Goal: Task Accomplishment & Management: Manage account settings

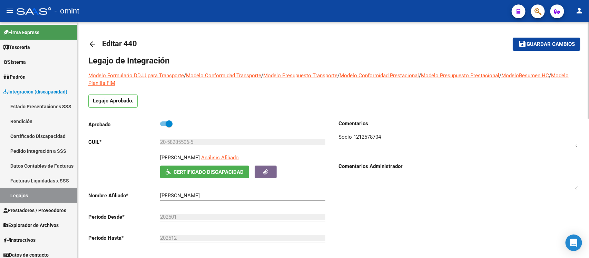
scroll to position [25, 0]
click at [90, 42] on mat-icon "arrow_back" at bounding box center [92, 44] width 8 height 8
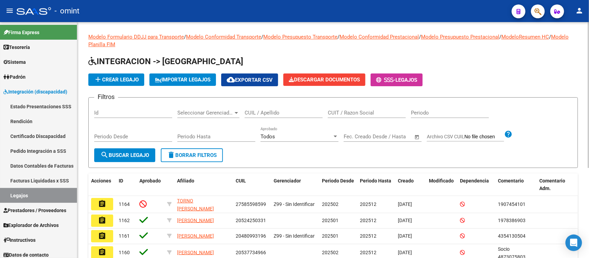
click at [276, 110] on input "CUIL / Apellido" at bounding box center [284, 113] width 78 height 6
paste input "35353932/01"
type input "35353932/01"
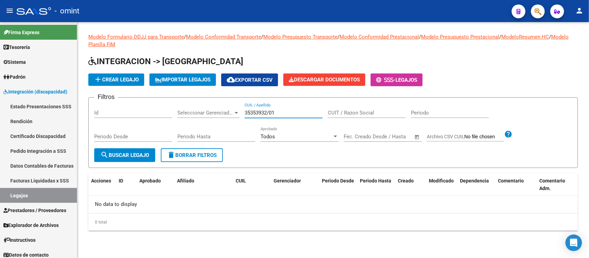
drag, startPoint x: 279, startPoint y: 111, endPoint x: 178, endPoint y: 104, distance: 100.7
click at [178, 104] on div "Filtros Id Seleccionar Gerenciador Seleccionar Gerenciador 35353932/01 CUIL / A…" at bounding box center [333, 125] width 478 height 45
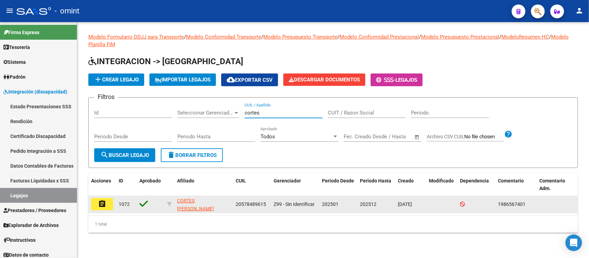
type input "cortes"
click at [98, 208] on button "assignment" at bounding box center [102, 204] width 22 height 12
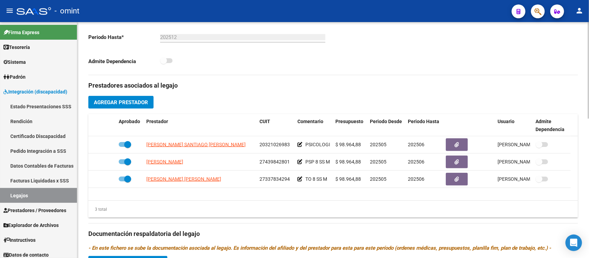
scroll to position [216, 0]
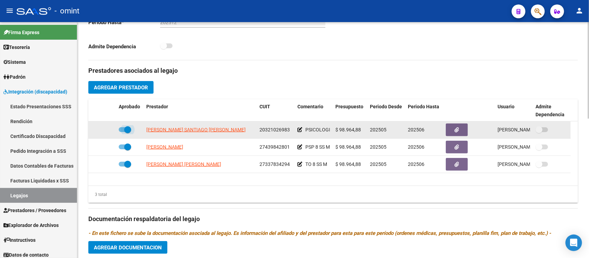
click at [128, 130] on span at bounding box center [127, 129] width 7 height 7
click at [122, 132] on input "checkbox" at bounding box center [122, 132] width 0 height 0
checkbox input "false"
click at [106, 132] on icon at bounding box center [106, 129] width 5 height 5
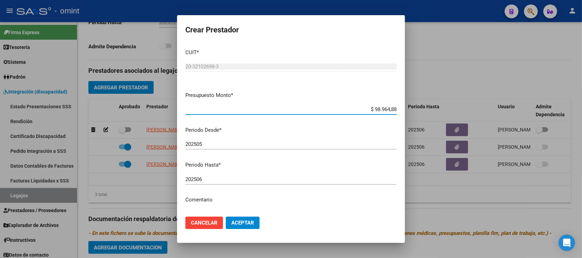
click at [215, 174] on div "202506 Ingresar el periodo" at bounding box center [290, 179] width 211 height 10
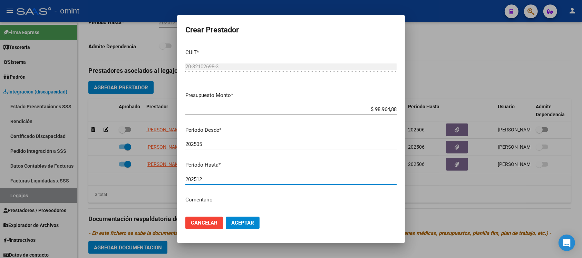
type input "202512"
click at [226, 217] on button "Aceptar" at bounding box center [243, 223] width 34 height 12
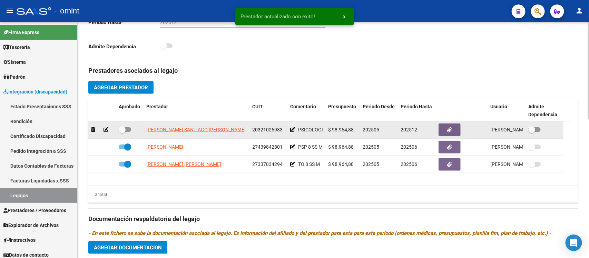
click at [121, 134] on div at bounding box center [130, 130] width 22 height 9
click at [124, 130] on span at bounding box center [122, 129] width 7 height 7
click at [122, 132] on input "checkbox" at bounding box center [122, 132] width 0 height 0
checkbox input "true"
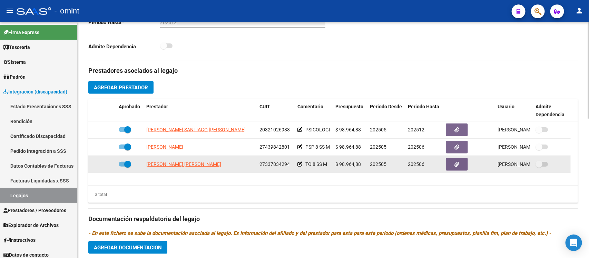
click at [127, 167] on span at bounding box center [127, 164] width 7 height 7
click at [122, 167] on input "checkbox" at bounding box center [122, 167] width 0 height 0
checkbox input "false"
click at [106, 164] on icon at bounding box center [106, 164] width 5 height 5
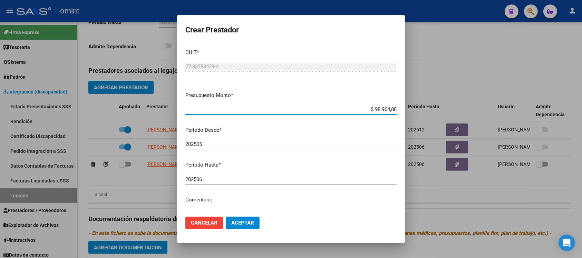
click at [223, 176] on input "202506" at bounding box center [290, 179] width 211 height 6
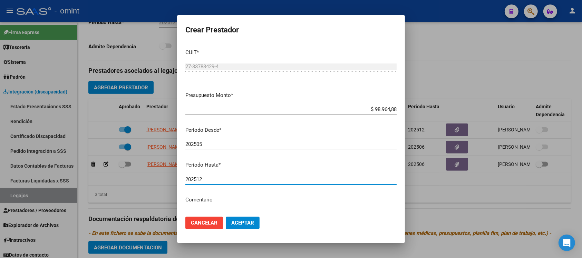
type input "202512"
click at [226, 217] on button "Aceptar" at bounding box center [243, 223] width 34 height 12
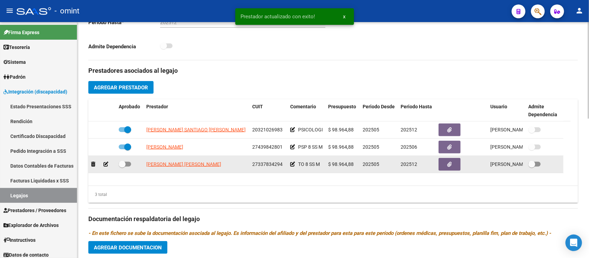
click at [123, 166] on span at bounding box center [122, 164] width 7 height 7
click at [122, 167] on input "checkbox" at bounding box center [122, 167] width 0 height 0
checkbox input "true"
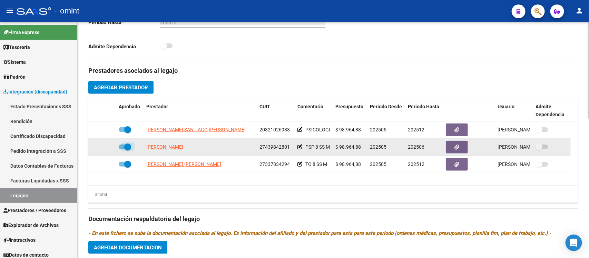
click at [125, 146] on span at bounding box center [127, 147] width 7 height 7
click at [122, 150] on input "checkbox" at bounding box center [122, 150] width 0 height 0
checkbox input "false"
click at [105, 149] on icon at bounding box center [106, 147] width 5 height 5
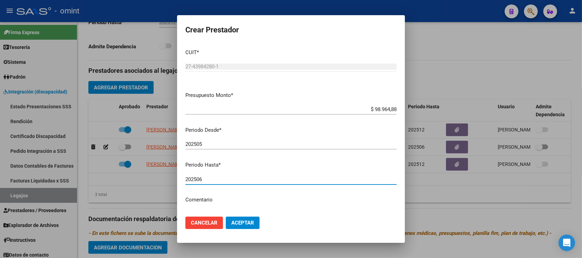
click at [225, 178] on input "202506" at bounding box center [290, 179] width 211 height 6
type input "202508"
click at [226, 217] on button "Aceptar" at bounding box center [243, 223] width 34 height 12
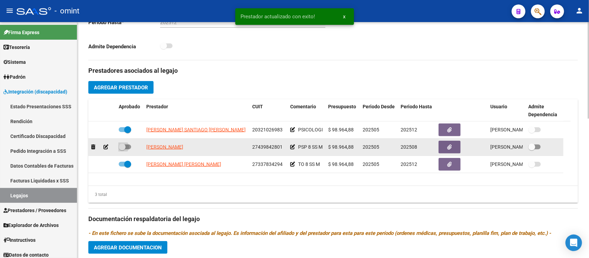
click at [121, 146] on span at bounding box center [122, 147] width 7 height 7
click at [122, 150] on input "checkbox" at bounding box center [122, 150] width 0 height 0
checkbox input "true"
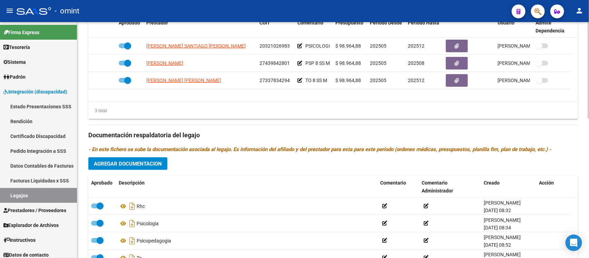
scroll to position [302, 0]
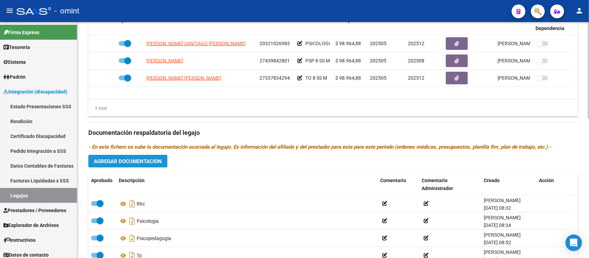
click at [147, 162] on span "Agregar Documentacion" at bounding box center [128, 161] width 68 height 6
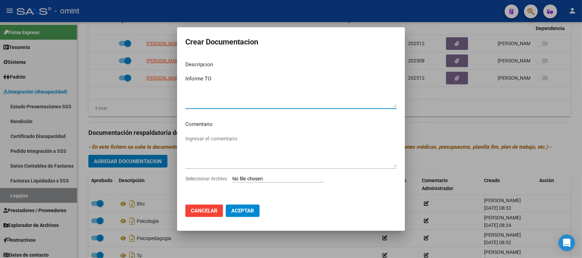
type textarea "Informe TO"
click at [298, 180] on input "Seleccionar Archivo" at bounding box center [277, 179] width 91 height 7
click at [206, 209] on span "Cancelar" at bounding box center [204, 211] width 27 height 6
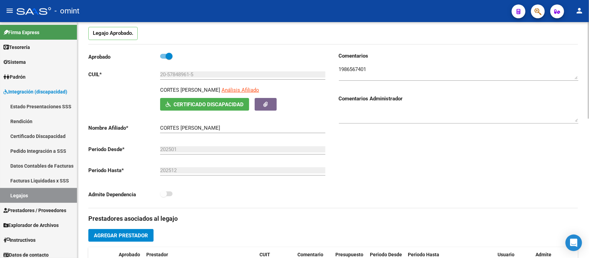
scroll to position [0, 0]
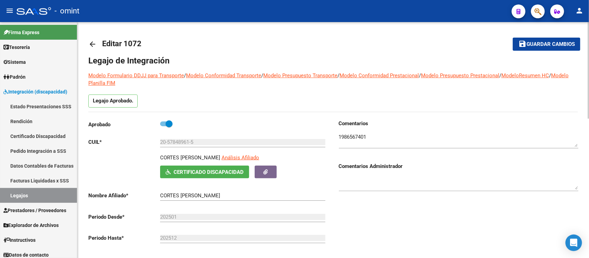
click at [91, 45] on mat-icon "arrow_back" at bounding box center [92, 44] width 8 height 8
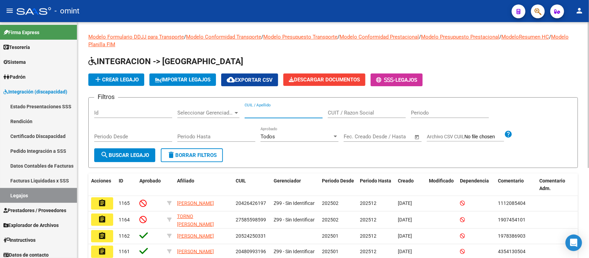
click at [287, 112] on input "CUIL / Apellido" at bounding box center [284, 113] width 78 height 6
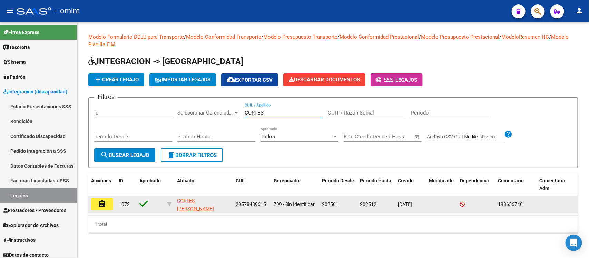
type input "CORTES"
click at [103, 201] on mat-icon "assignment" at bounding box center [102, 204] width 8 height 8
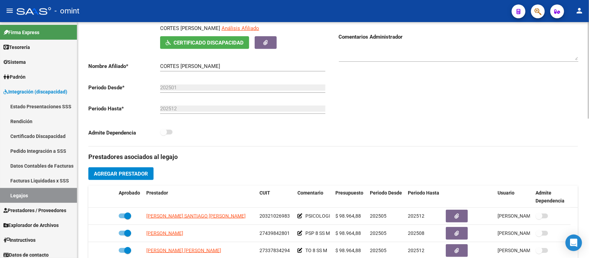
scroll to position [173, 0]
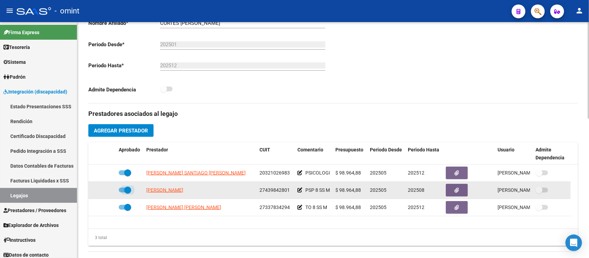
click at [128, 191] on span at bounding box center [127, 190] width 7 height 7
click at [122, 193] on input "checkbox" at bounding box center [122, 193] width 0 height 0
checkbox input "false"
click at [104, 189] on icon at bounding box center [106, 190] width 5 height 5
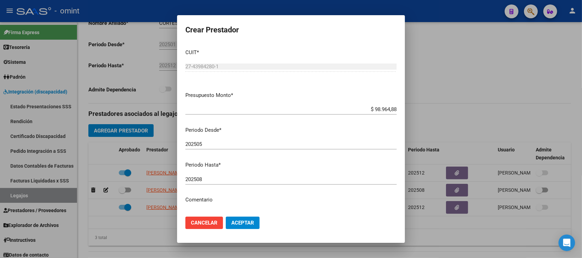
click at [211, 175] on div "202508 Ingresar el periodo" at bounding box center [290, 179] width 211 height 10
type input "202512"
click at [226, 217] on button "Aceptar" at bounding box center [243, 223] width 34 height 12
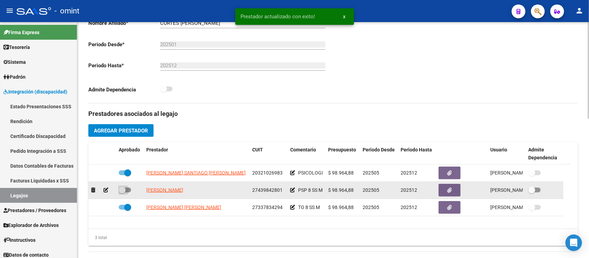
click at [122, 192] on span at bounding box center [122, 190] width 7 height 7
click at [122, 193] on input "checkbox" at bounding box center [122, 193] width 0 height 0
checkbox input "true"
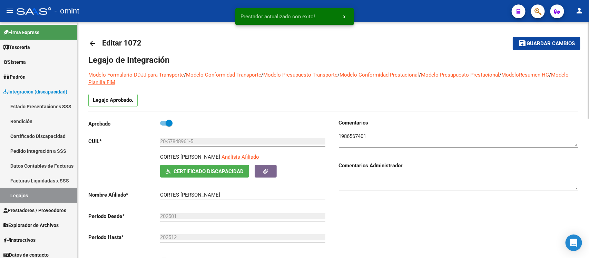
scroll to position [0, 0]
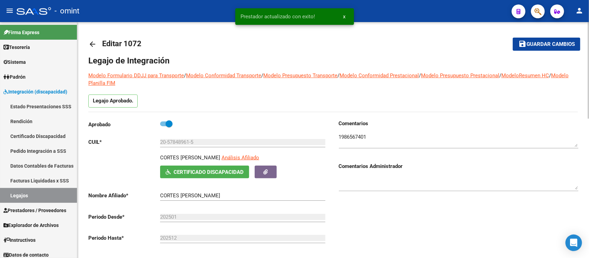
click at [91, 45] on mat-icon "arrow_back" at bounding box center [92, 44] width 8 height 8
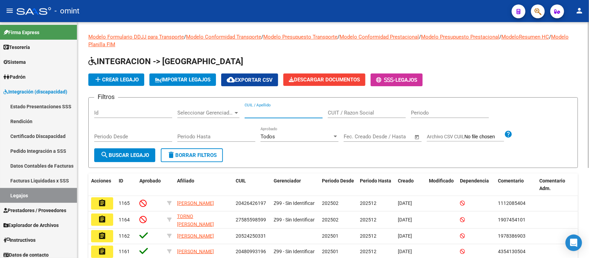
click at [270, 111] on input "CUIL / Apellido" at bounding box center [284, 113] width 78 height 6
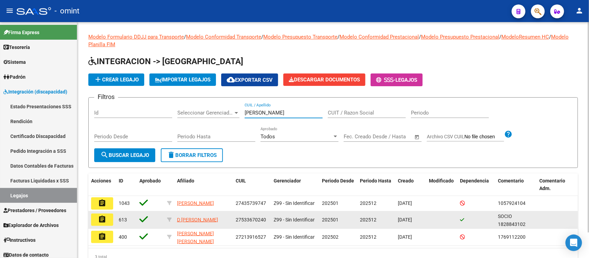
type input "andrea"
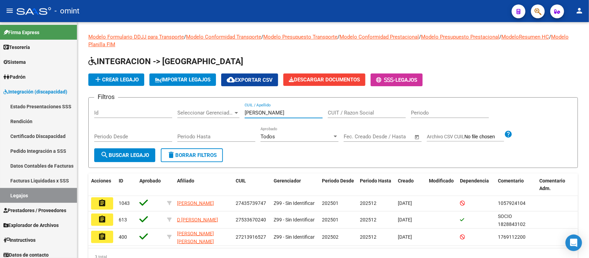
click at [105, 219] on mat-icon "assignment" at bounding box center [102, 219] width 8 height 8
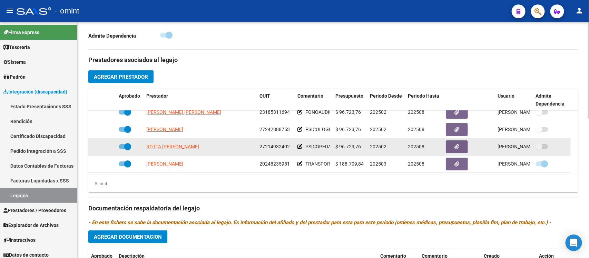
scroll to position [259, 0]
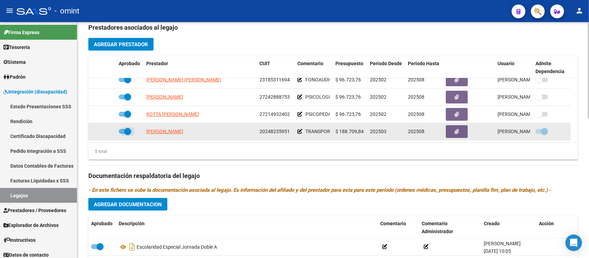
click at [127, 128] on span at bounding box center [127, 131] width 7 height 7
click at [122, 134] on input "checkbox" at bounding box center [122, 134] width 0 height 0
checkbox input "false"
click at [104, 131] on icon at bounding box center [106, 131] width 5 height 5
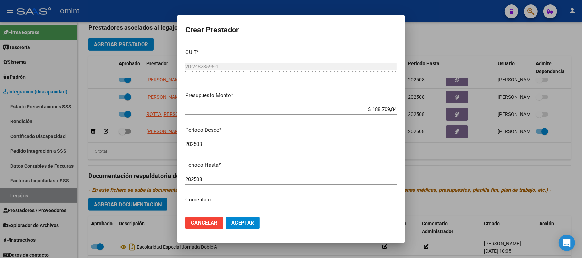
drag, startPoint x: 252, startPoint y: 175, endPoint x: 249, endPoint y: 178, distance: 4.4
click at [249, 178] on div "202508 Ingresar el periodo" at bounding box center [290, 179] width 211 height 10
type input "202509"
click at [246, 225] on span "Aceptar" at bounding box center [242, 223] width 23 height 6
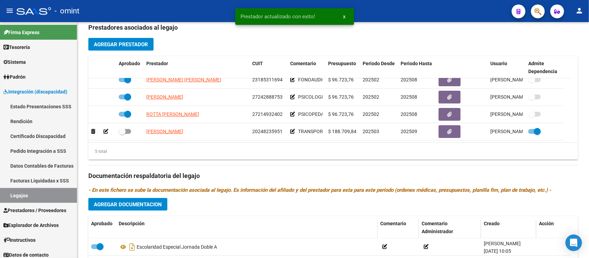
scroll to position [29, 0]
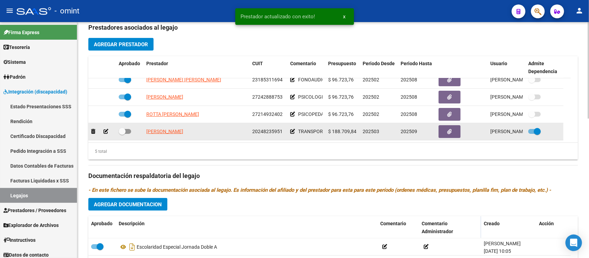
click at [123, 128] on span at bounding box center [122, 131] width 7 height 7
click at [122, 134] on input "checkbox" at bounding box center [122, 134] width 0 height 0
checkbox input "true"
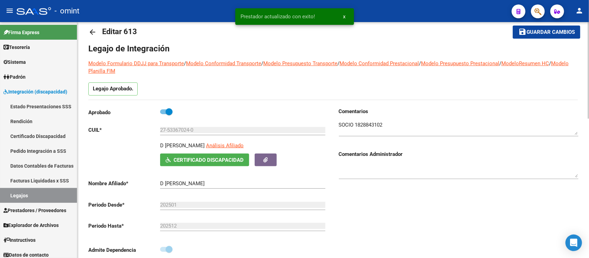
scroll to position [0, 0]
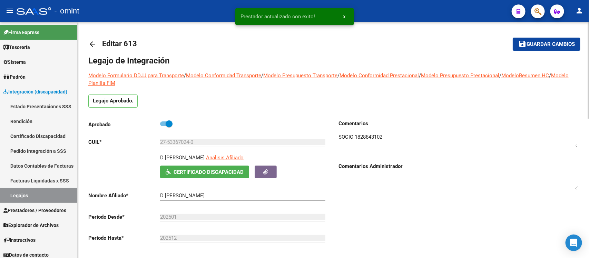
click at [527, 47] on mat-icon "save" at bounding box center [523, 44] width 8 height 8
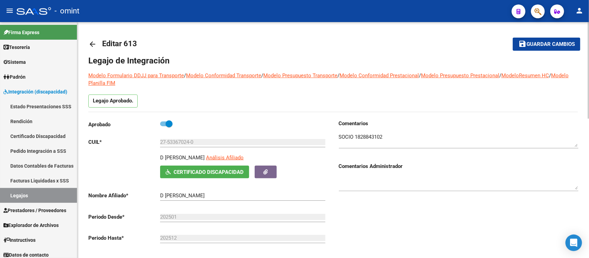
click at [88, 46] on mat-icon "arrow_back" at bounding box center [92, 44] width 8 height 8
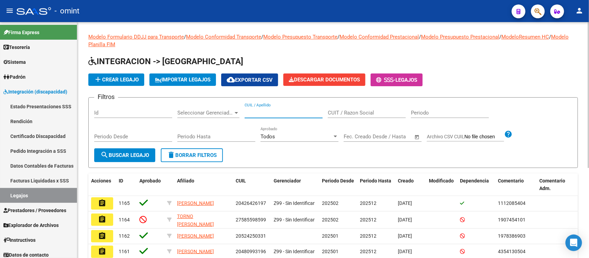
click at [291, 110] on input "CUIL / Apellido" at bounding box center [284, 113] width 78 height 6
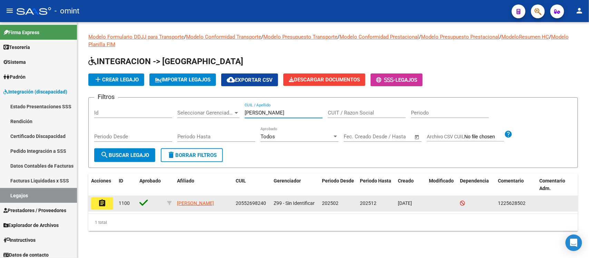
type input "cotoras"
click at [109, 204] on button "assignment" at bounding box center [102, 204] width 22 height 12
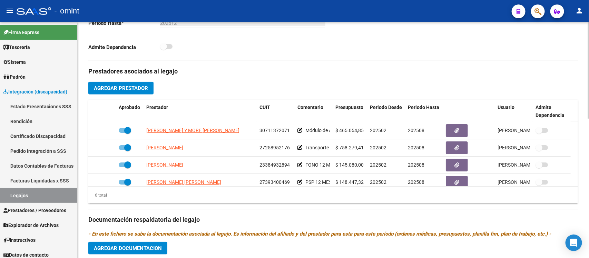
scroll to position [216, 0]
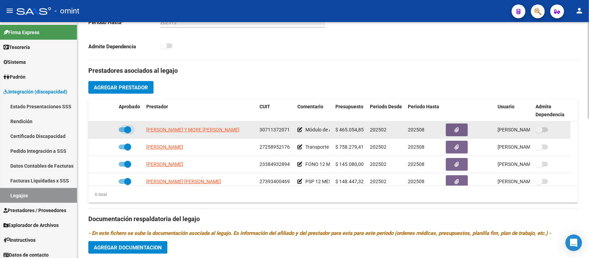
click at [125, 129] on span at bounding box center [127, 129] width 7 height 7
click at [122, 132] on input "checkbox" at bounding box center [122, 132] width 0 height 0
checkbox input "false"
click at [105, 129] on icon at bounding box center [106, 129] width 5 height 5
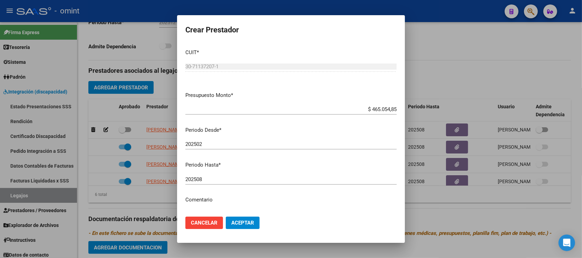
click at [229, 182] on div "202508 Ingresar el periodo" at bounding box center [290, 179] width 211 height 10
type input "202512"
click at [226, 217] on button "Aceptar" at bounding box center [243, 223] width 34 height 12
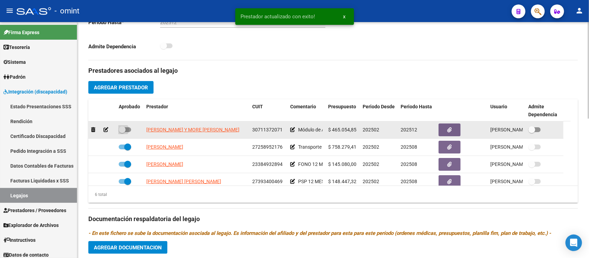
click at [121, 129] on span at bounding box center [122, 129] width 7 height 7
click at [122, 132] on input "checkbox" at bounding box center [122, 132] width 0 height 0
checkbox input "true"
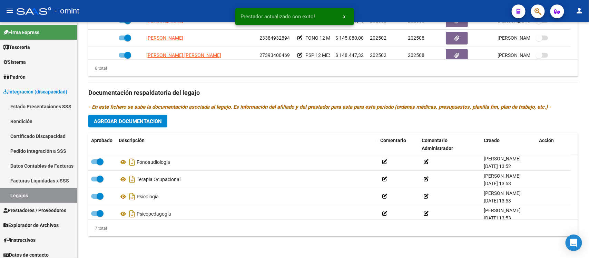
scroll to position [59, 0]
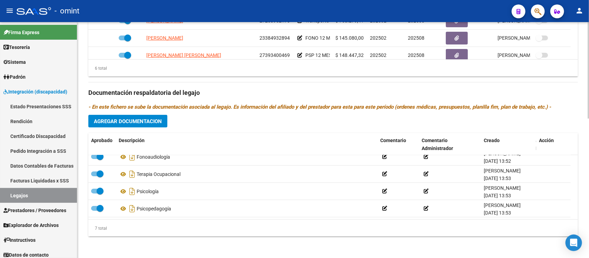
click at [145, 124] on span "Agregar Documentacion" at bounding box center [128, 121] width 68 height 6
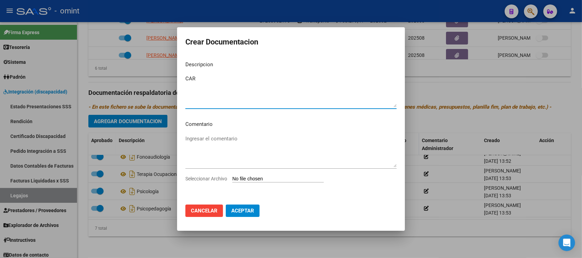
type textarea "CAR"
click at [261, 179] on input "Seleccionar Archivo" at bounding box center [277, 179] width 91 height 7
type input "C:\fakepath\1225628502_25071812010_const-alumn-reg.jpg"
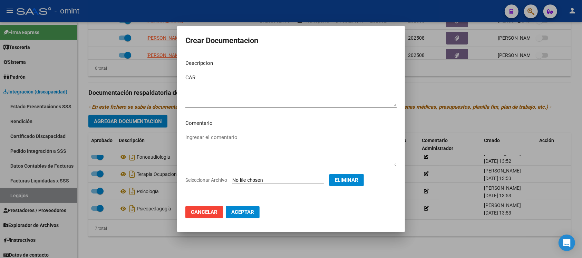
click at [253, 207] on button "Aceptar" at bounding box center [243, 212] width 34 height 12
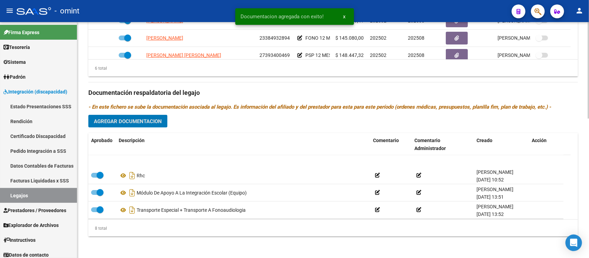
scroll to position [0, 0]
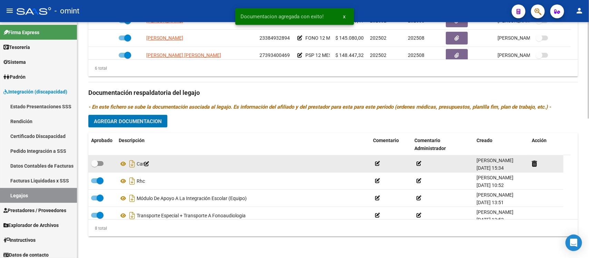
click at [94, 163] on span at bounding box center [94, 163] width 7 height 7
click at [94, 166] on input "checkbox" at bounding box center [94, 166] width 0 height 0
checkbox input "true"
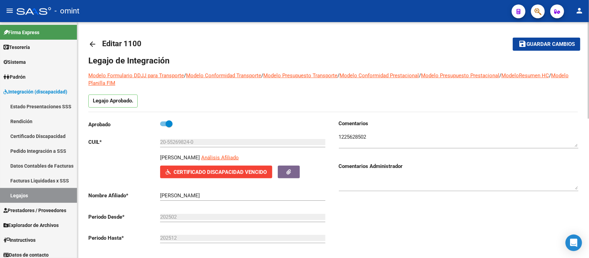
click at [94, 42] on mat-icon "arrow_back" at bounding box center [92, 44] width 8 height 8
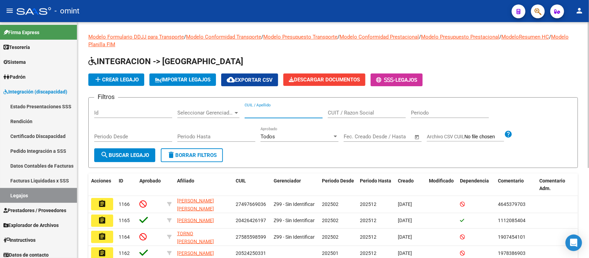
click at [282, 114] on input "CUIL / Apellido" at bounding box center [284, 113] width 78 height 6
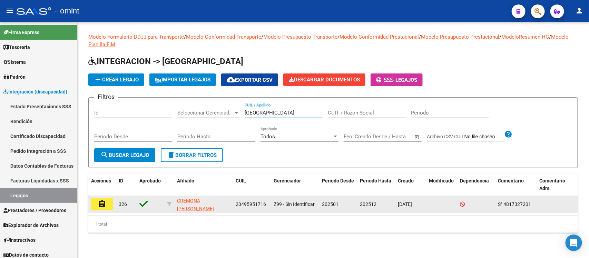
type input "CREMONA"
click at [99, 201] on mat-icon "assignment" at bounding box center [102, 204] width 8 height 8
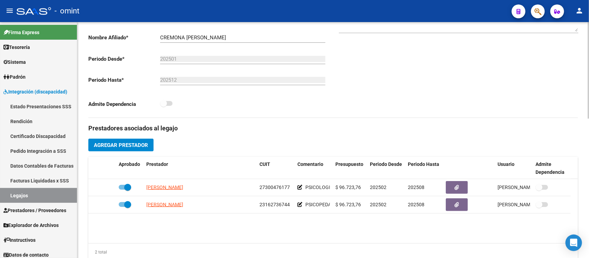
scroll to position [173, 0]
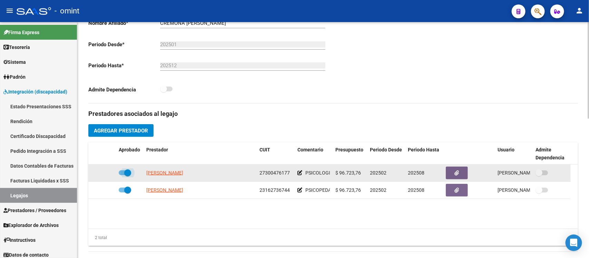
click at [126, 170] on span at bounding box center [127, 173] width 7 height 7
click at [122, 175] on input "checkbox" at bounding box center [122, 175] width 0 height 0
checkbox input "false"
click at [108, 175] on icon at bounding box center [106, 173] width 5 height 5
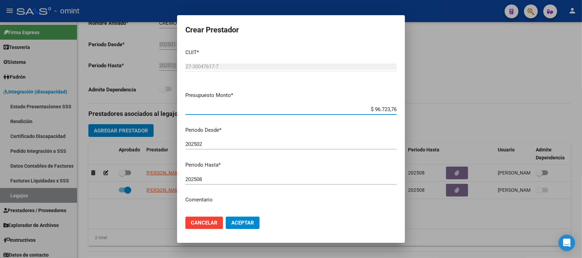
drag, startPoint x: 224, startPoint y: 189, endPoint x: 222, endPoint y: 182, distance: 7.4
click at [222, 184] on div "202508 Ingresar el periodo" at bounding box center [290, 182] width 211 height 17
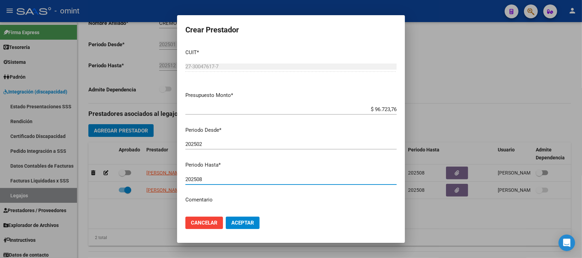
click at [222, 182] on input "202508" at bounding box center [290, 179] width 211 height 6
type input "202512"
click at [226, 217] on button "Aceptar" at bounding box center [243, 223] width 34 height 12
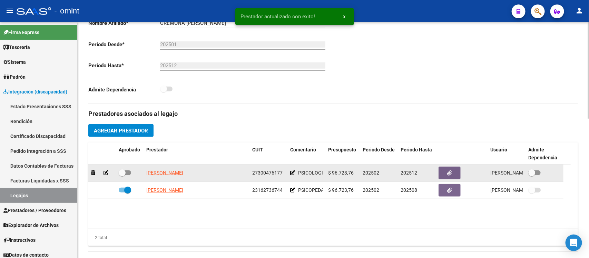
click at [124, 171] on span at bounding box center [122, 173] width 7 height 7
click at [122, 175] on input "checkbox" at bounding box center [122, 175] width 0 height 0
checkbox input "true"
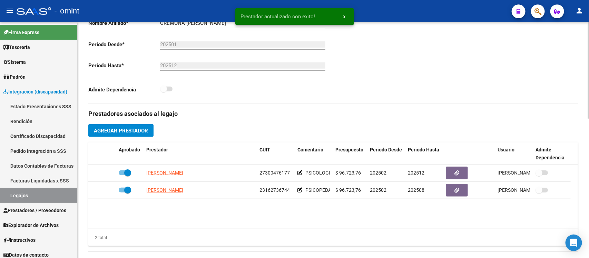
scroll to position [259, 0]
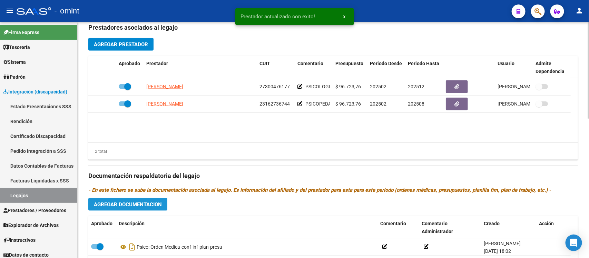
click at [156, 200] on button "Agregar Documentacion" at bounding box center [127, 204] width 79 height 13
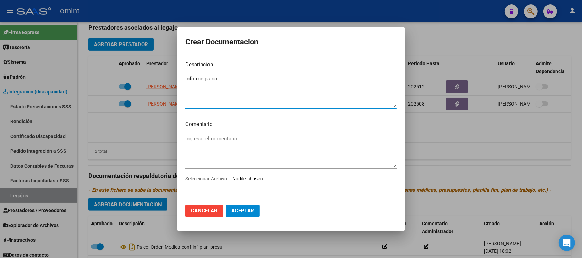
type textarea "Informe psico"
click at [255, 177] on input "Seleccionar Archivo" at bounding box center [277, 179] width 91 height 7
type input "C:\fakepath\INF SMS.pdf"
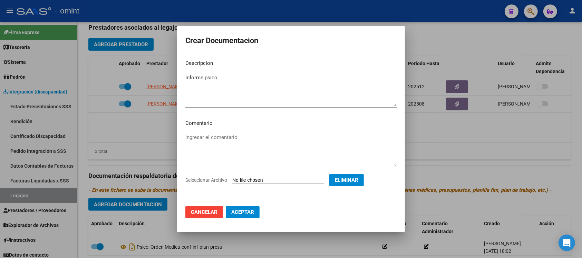
click at [238, 214] on span "Aceptar" at bounding box center [242, 212] width 23 height 6
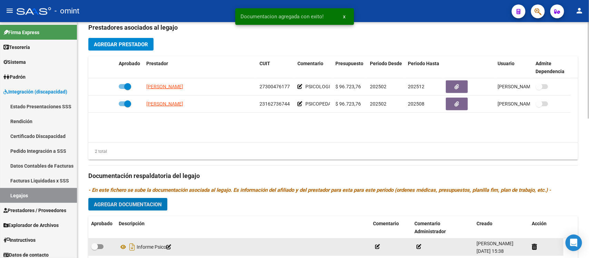
click at [96, 243] on span at bounding box center [94, 246] width 7 height 7
click at [95, 249] on input "checkbox" at bounding box center [94, 249] width 0 height 0
checkbox input "true"
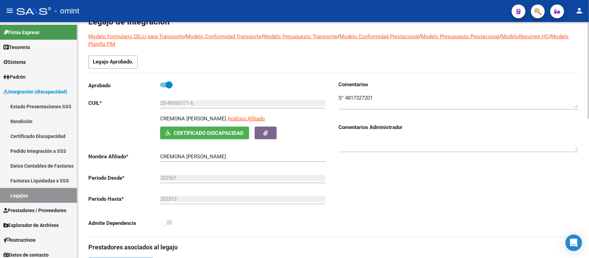
scroll to position [0, 0]
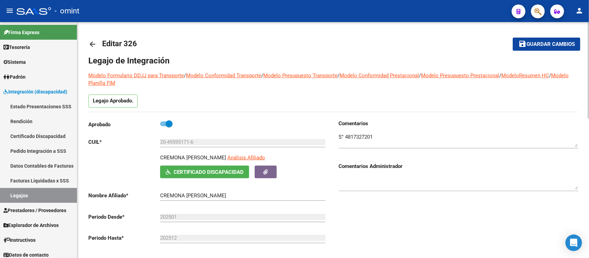
click at [91, 44] on mat-icon "arrow_back" at bounding box center [92, 44] width 8 height 8
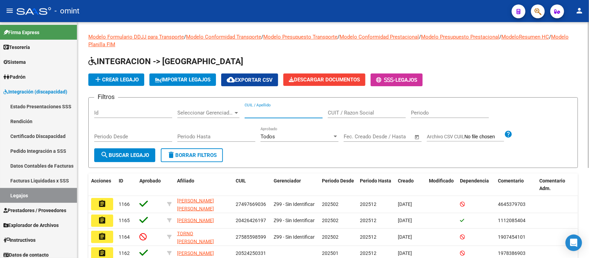
click at [281, 110] on input "CUIL / Apellido" at bounding box center [284, 113] width 78 height 6
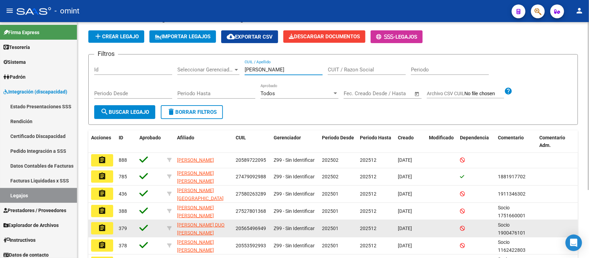
scroll to position [86, 0]
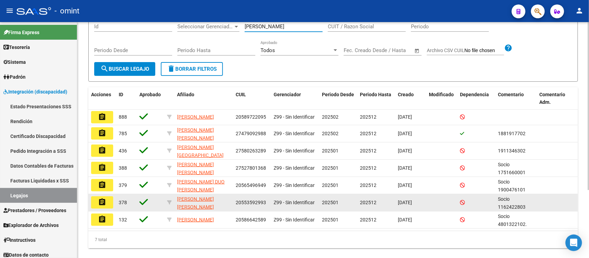
type input "ortiz"
click at [104, 202] on mat-icon "assignment" at bounding box center [102, 202] width 8 height 8
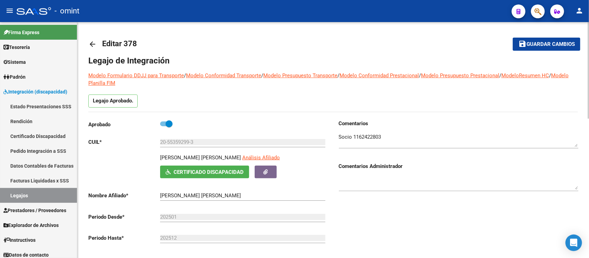
click at [97, 48] on link "arrow_back" at bounding box center [95, 44] width 14 height 16
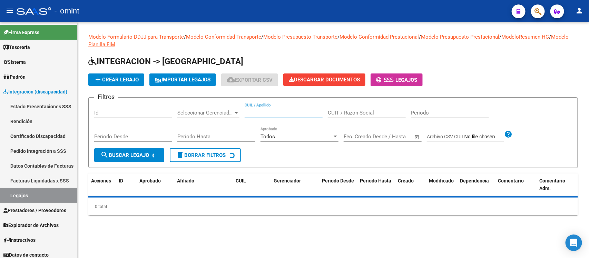
click at [280, 114] on input "CUIL / Apellido" at bounding box center [284, 113] width 78 height 6
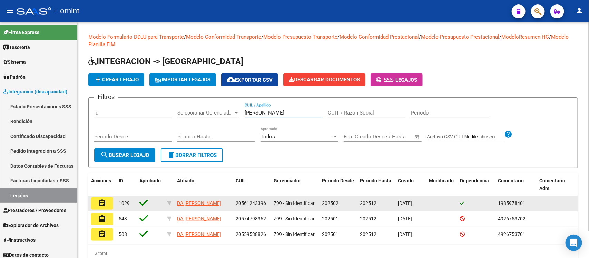
type input "da silva"
click at [109, 205] on button "assignment" at bounding box center [102, 204] width 22 height 12
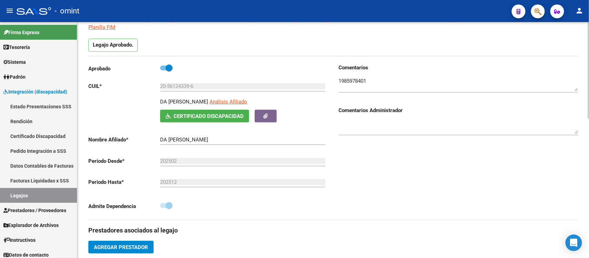
scroll to position [173, 0]
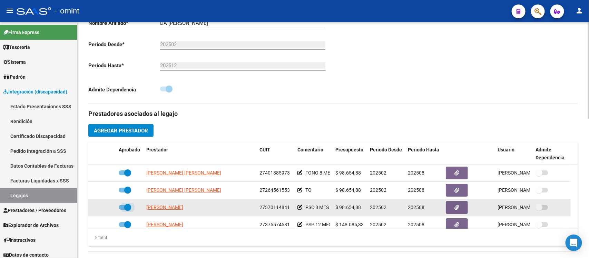
click at [128, 206] on span at bounding box center [127, 207] width 7 height 7
click at [122, 210] on input "checkbox" at bounding box center [122, 210] width 0 height 0
checkbox input "false"
click at [103, 206] on div at bounding box center [102, 208] width 22 height 8
click at [106, 208] on icon at bounding box center [106, 207] width 5 height 5
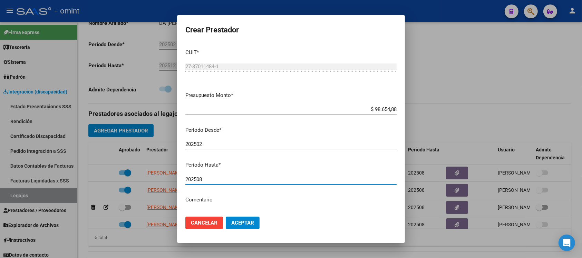
click at [212, 179] on input "202508" at bounding box center [290, 179] width 211 height 6
type input "202512"
click at [226, 217] on button "Aceptar" at bounding box center [243, 223] width 34 height 12
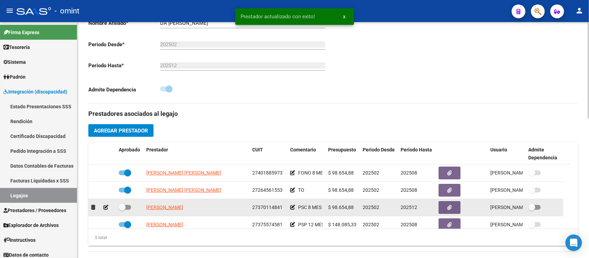
click at [124, 205] on span at bounding box center [122, 207] width 7 height 7
click at [122, 210] on input "checkbox" at bounding box center [122, 210] width 0 height 0
checkbox input "true"
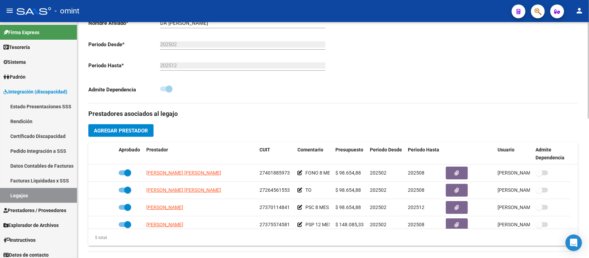
scroll to position [0, 0]
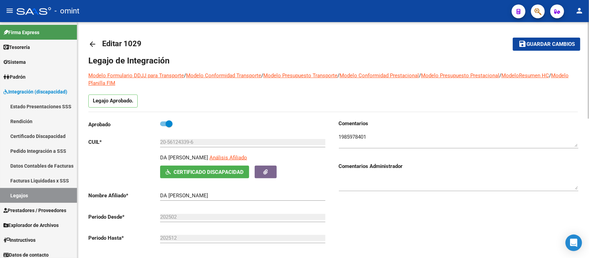
click at [94, 42] on mat-icon "arrow_back" at bounding box center [92, 44] width 8 height 8
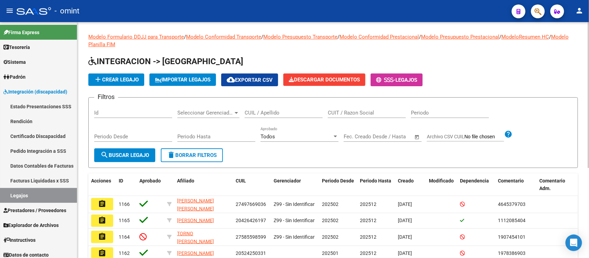
click at [210, 154] on span "delete Borrar Filtros" at bounding box center [192, 155] width 50 height 6
click at [206, 155] on span "delete Borrar Filtros" at bounding box center [192, 155] width 50 height 6
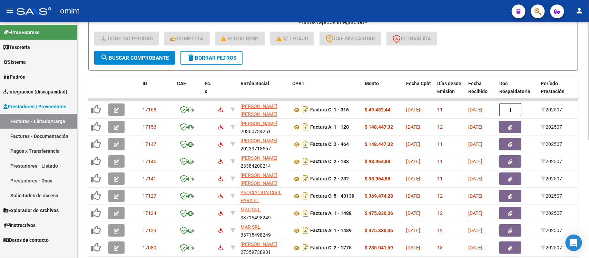
click at [214, 52] on button "delete Borrar Filtros" at bounding box center [212, 58] width 62 height 14
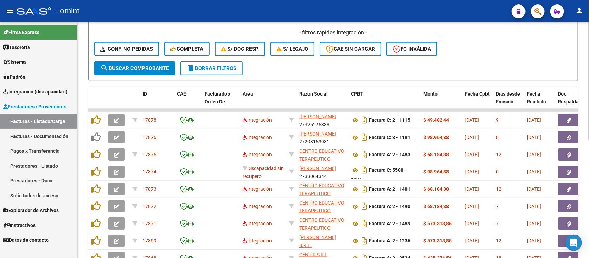
scroll to position [150, 0]
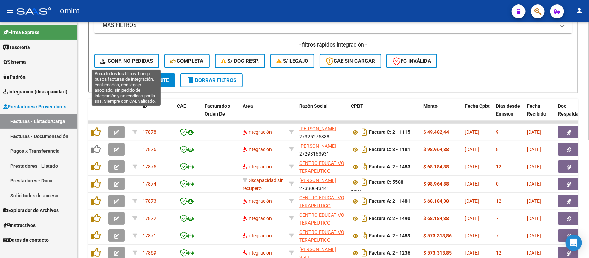
click at [133, 54] on button "Conf. no pedidas" at bounding box center [126, 61] width 65 height 14
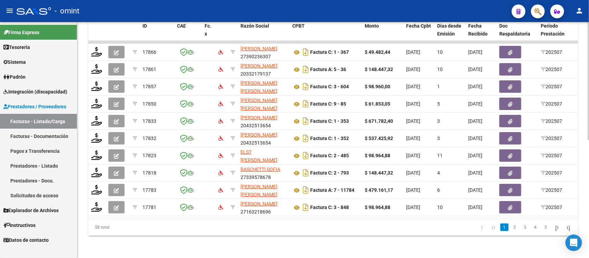
scroll to position [0, 615]
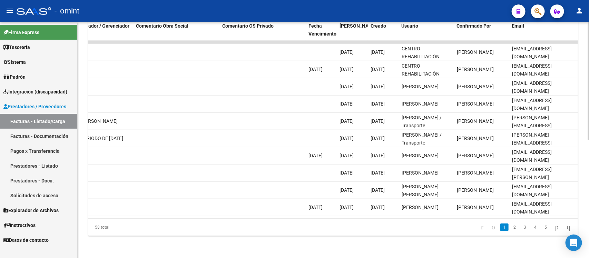
click at [510, 232] on li "2" at bounding box center [515, 228] width 10 height 12
click at [511, 228] on link "2" at bounding box center [515, 228] width 8 height 8
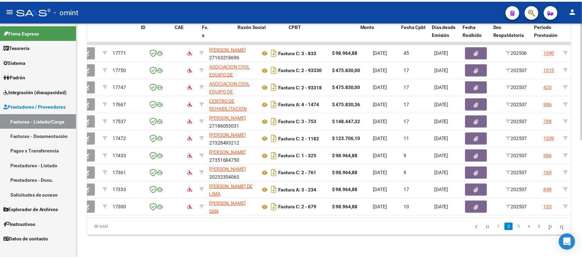
scroll to position [0, 0]
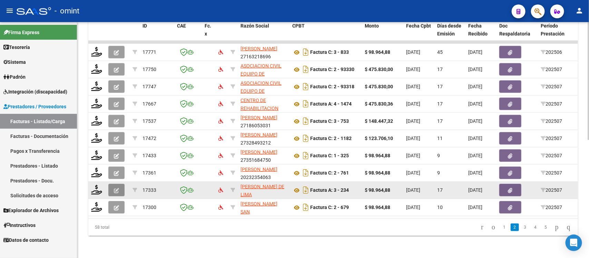
click at [110, 184] on button "button" at bounding box center [116, 190] width 16 height 12
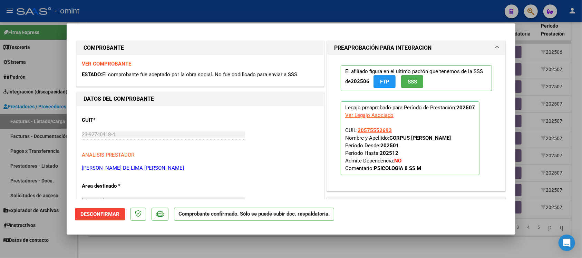
click at [238, 5] on div at bounding box center [291, 129] width 582 height 258
type input "$ 0,00"
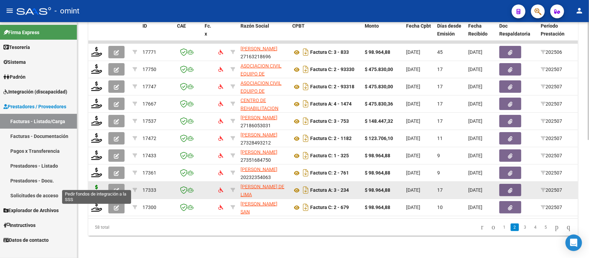
click at [95, 185] on icon at bounding box center [96, 190] width 11 height 10
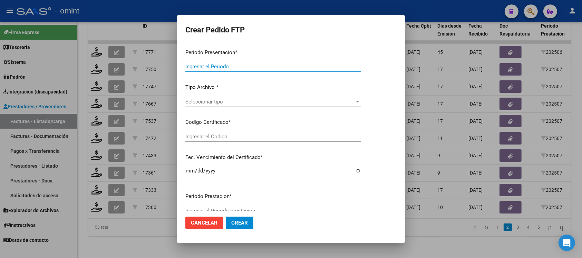
type input "202507"
type input "$ 98.964,88"
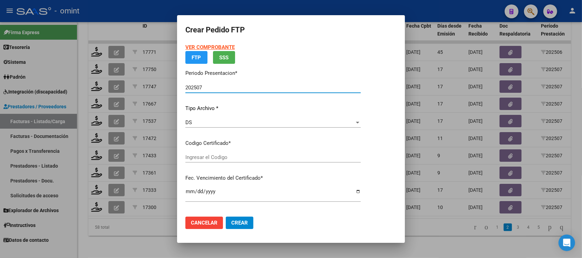
type input "9348226335"
type input "[DATE]"
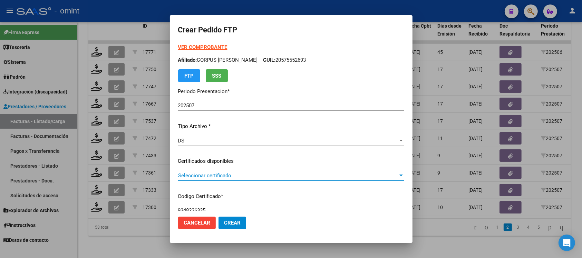
click at [219, 173] on span "Seleccionar certificado" at bounding box center [288, 176] width 220 height 6
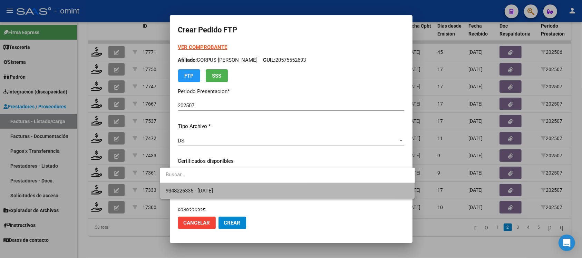
click at [229, 193] on span "9348226335 - [DATE]" at bounding box center [288, 191] width 244 height 16
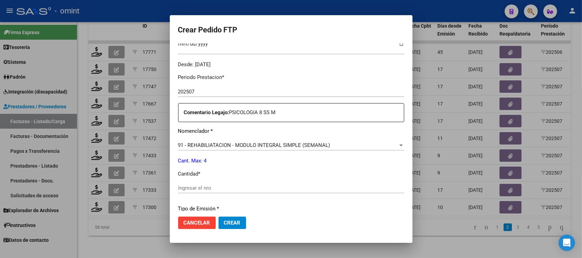
scroll to position [216, 0]
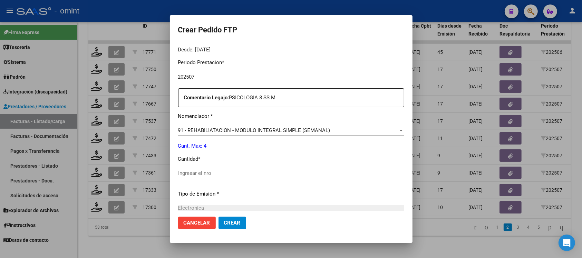
click at [211, 177] on div "Ingresar el nro" at bounding box center [291, 173] width 226 height 10
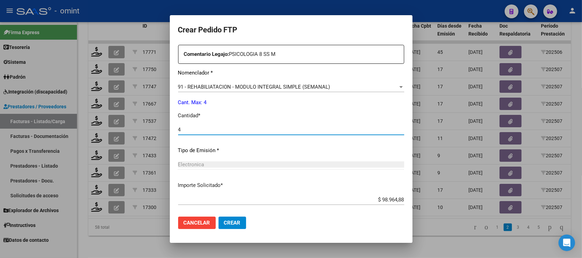
scroll to position [294, 0]
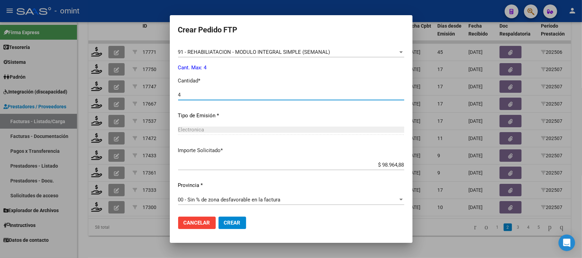
type input "4"
click at [232, 226] on button "Crear" at bounding box center [233, 223] width 28 height 12
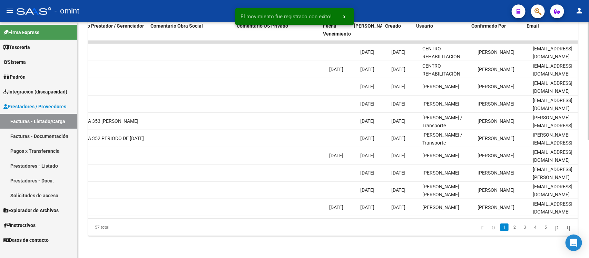
scroll to position [0, 615]
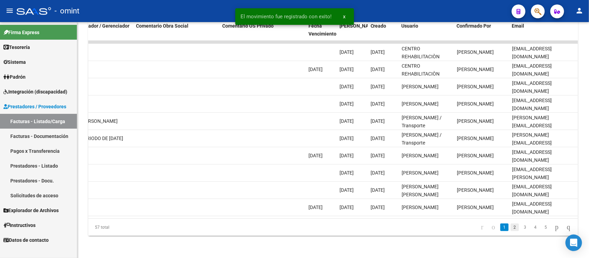
click at [511, 230] on link "2" at bounding box center [515, 228] width 8 height 8
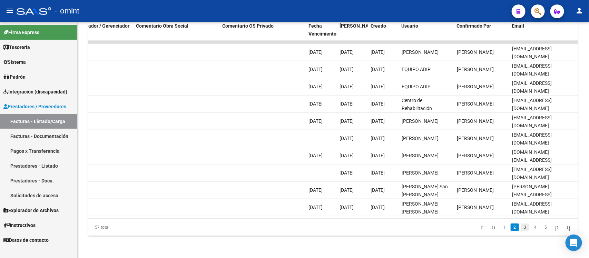
click at [521, 230] on link "3" at bounding box center [525, 228] width 8 height 8
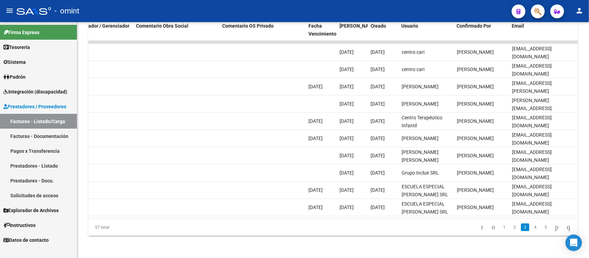
click at [532, 230] on link "4" at bounding box center [536, 228] width 8 height 8
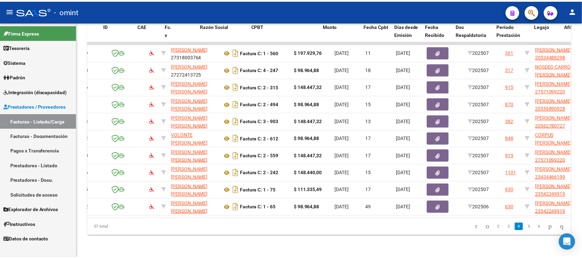
scroll to position [0, 0]
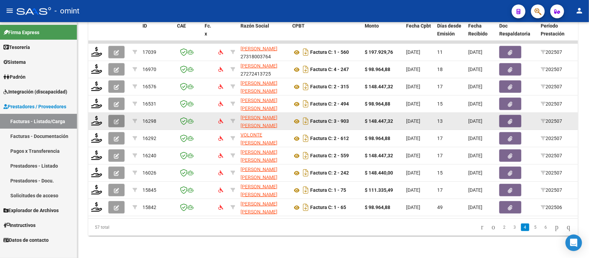
click at [114, 119] on icon "button" at bounding box center [116, 121] width 5 height 5
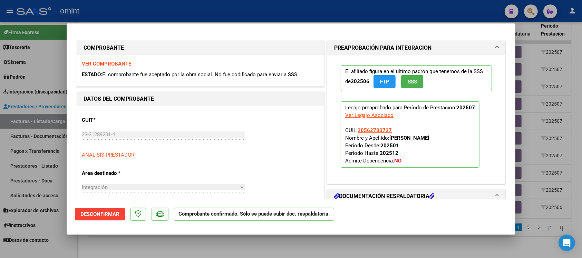
click at [294, 7] on div at bounding box center [291, 129] width 582 height 258
type input "$ 0,00"
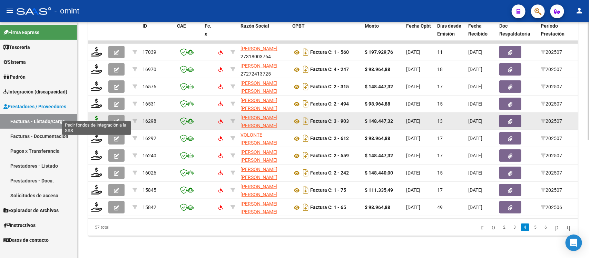
click at [97, 116] on icon at bounding box center [96, 121] width 11 height 10
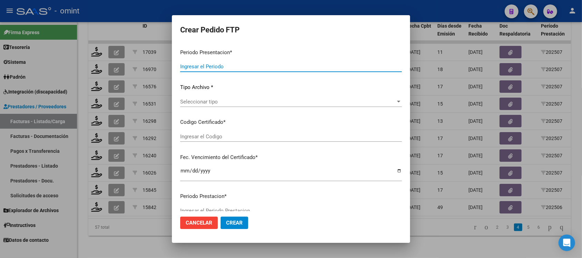
type input "202507"
type input "$ 148.447,32"
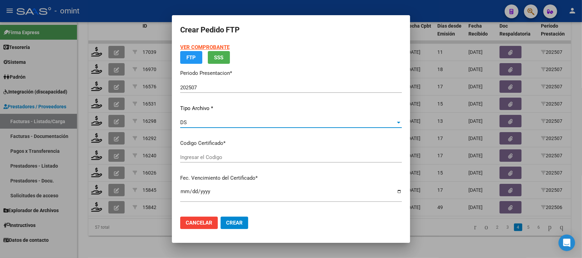
type input "5406756576"
type input "[DATE]"
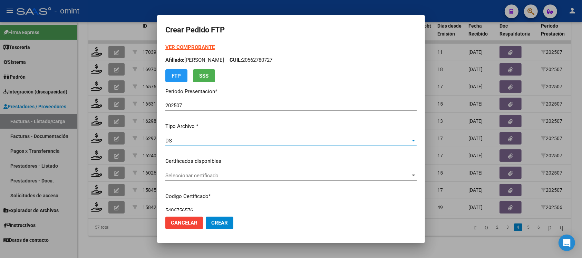
click at [194, 176] on span "Seleccionar certificado" at bounding box center [287, 176] width 245 height 6
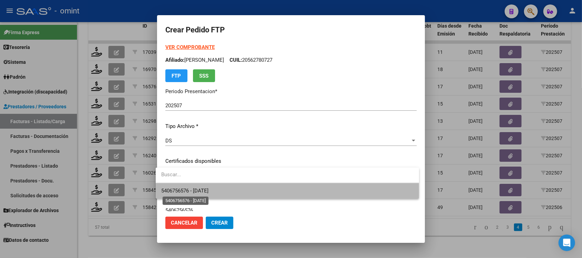
click at [195, 193] on span "5406756576 - [DATE]" at bounding box center [184, 191] width 47 height 6
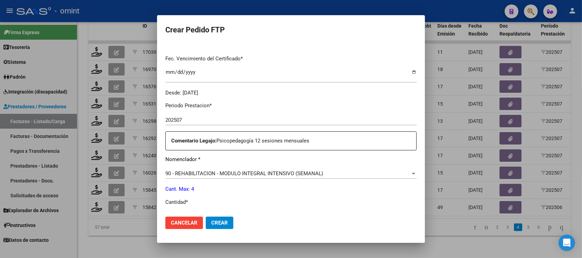
scroll to position [216, 0]
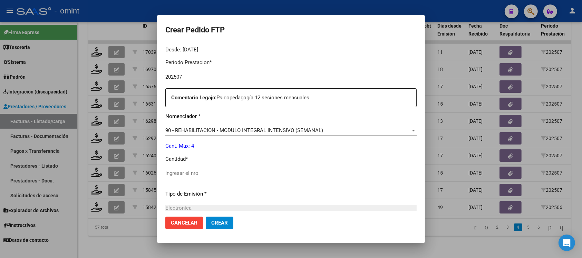
click at [191, 178] on div "Ingresar el nro" at bounding box center [290, 173] width 251 height 10
type input "4"
click at [206, 217] on button "Crear" at bounding box center [220, 223] width 28 height 12
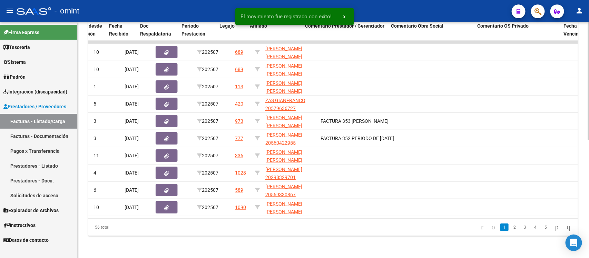
scroll to position [0, 615]
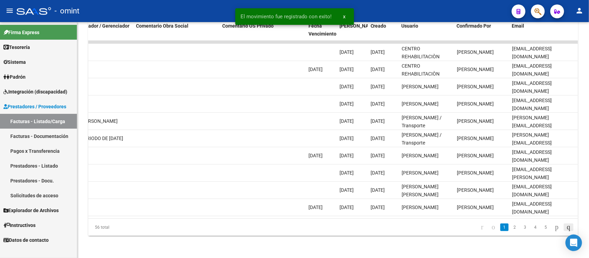
click at [567, 231] on icon "go to last page" at bounding box center [569, 227] width 6 height 8
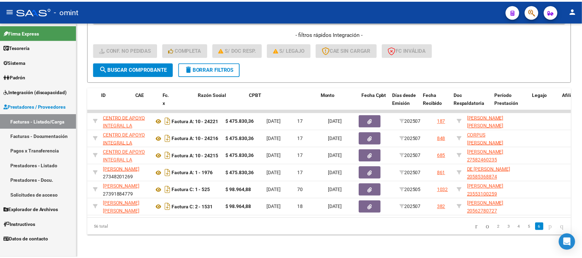
scroll to position [0, 0]
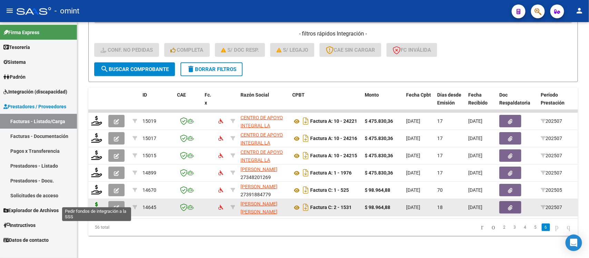
click at [94, 202] on icon at bounding box center [96, 207] width 11 height 10
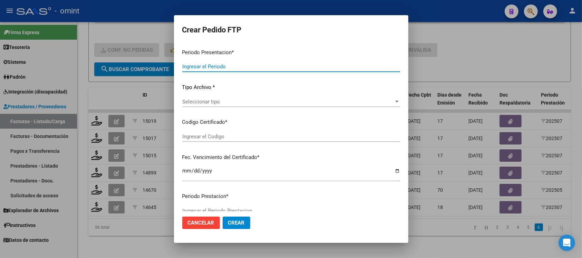
type input "202507"
type input "$ 98.964,88"
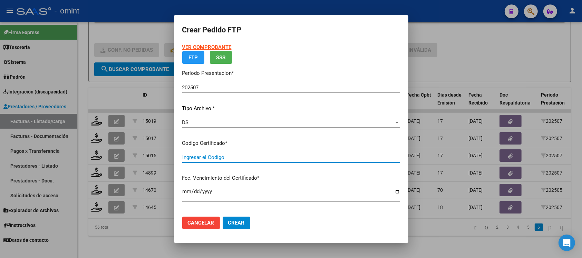
click at [214, 157] on input "Ingresar el Codigo" at bounding box center [291, 157] width 218 height 6
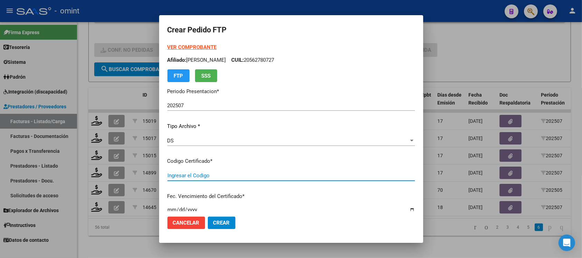
type input "5406756576"
type input "[DATE]"
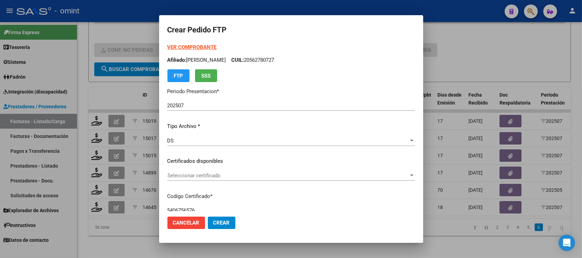
click at [200, 178] on span "Seleccionar certificado" at bounding box center [287, 176] width 241 height 6
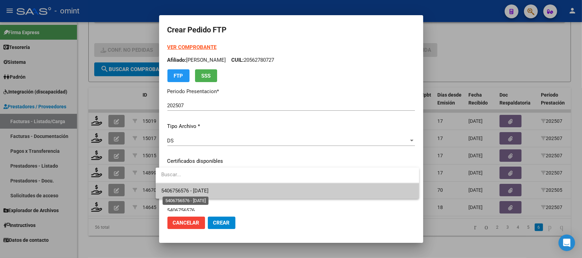
click at [205, 190] on span "5406756576 - [DATE]" at bounding box center [184, 191] width 47 height 6
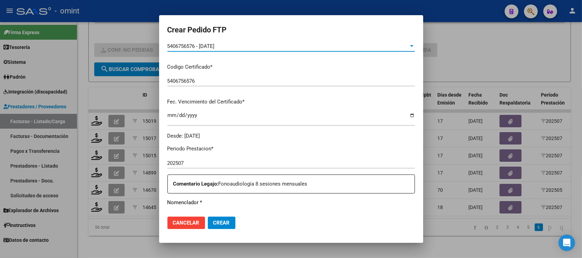
scroll to position [216, 0]
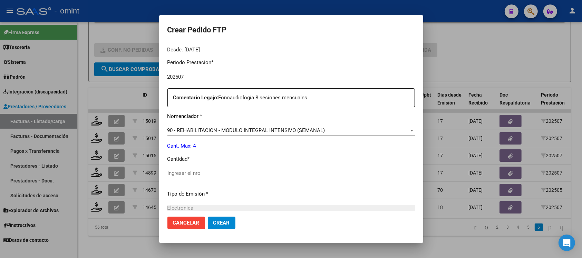
click at [204, 168] on div "Ingresar el nro" at bounding box center [291, 173] width 248 height 10
type input "4"
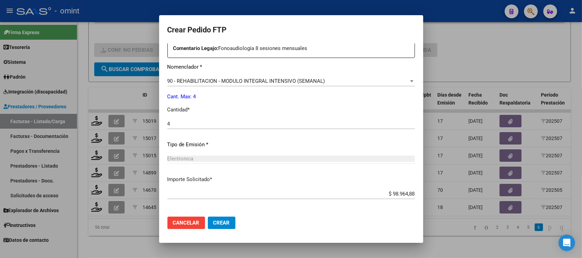
scroll to position [294, 0]
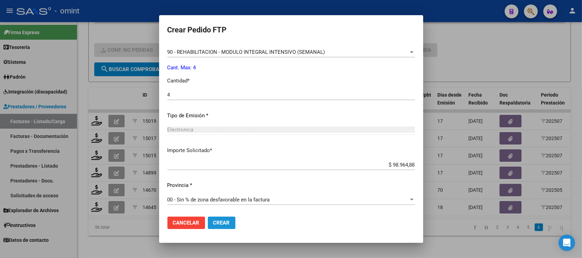
click at [218, 229] on button "Crear" at bounding box center [222, 223] width 28 height 12
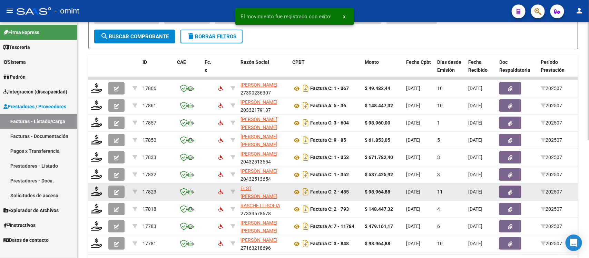
scroll to position [237, 0]
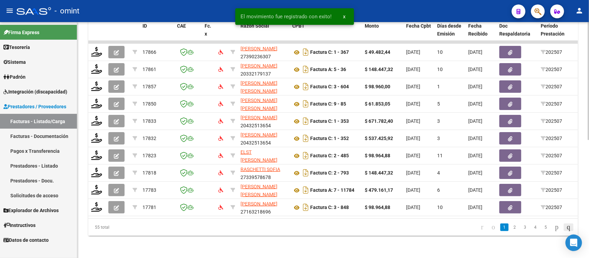
click at [569, 228] on icon "go to last page" at bounding box center [569, 227] width 6 height 8
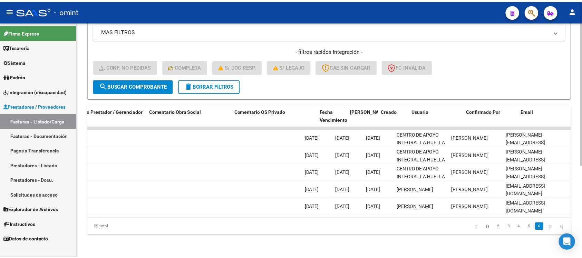
scroll to position [0, 0]
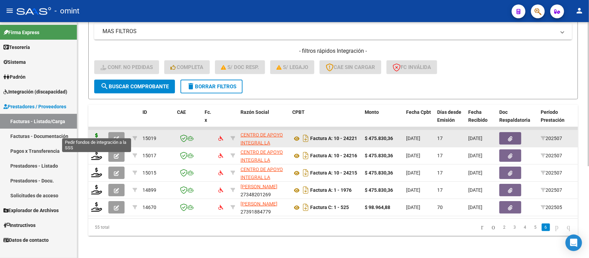
click at [92, 134] on icon at bounding box center [96, 138] width 11 height 10
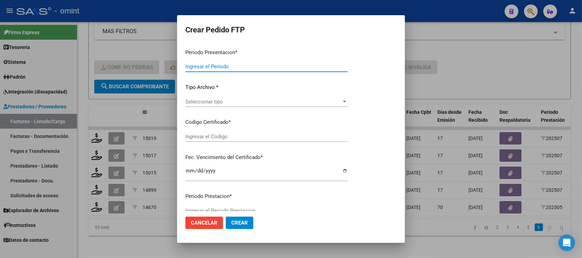
type input "202507"
type input "$ 475.830,36"
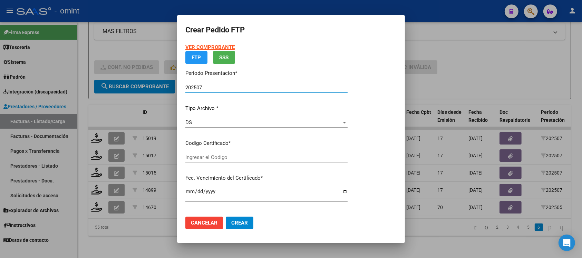
type input "3765856634"
type input "[DATE]"
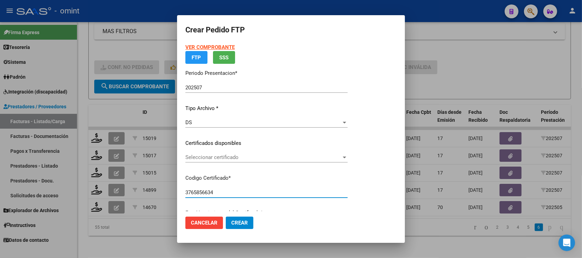
click at [215, 160] on div "VER COMPROBANTE ARCA Padrón FTP SSS Periodo Presentacion * 202507 Ingresar el P…" at bounding box center [266, 148] width 162 height 208
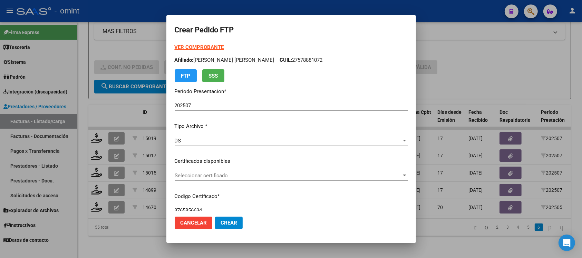
click at [208, 179] on div "Seleccionar certificado Seleccionar certificado" at bounding box center [291, 176] width 233 height 10
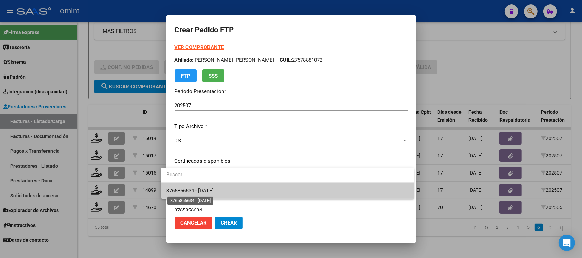
click at [213, 188] on span "3765856634 - [DATE]" at bounding box center [189, 191] width 47 height 6
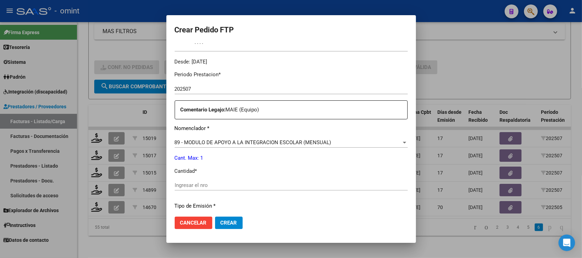
scroll to position [216, 0]
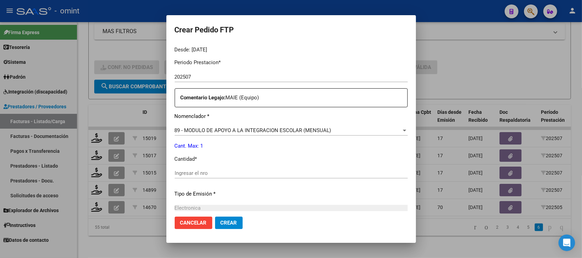
click at [187, 176] on input "Ingresar el nro" at bounding box center [291, 173] width 233 height 6
type input "1"
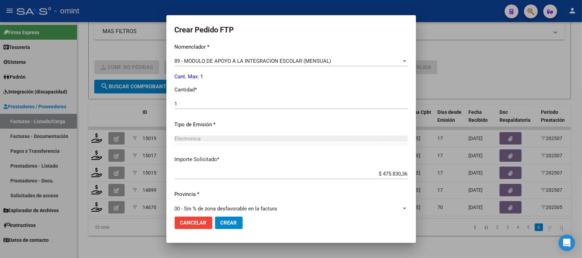
scroll to position [294, 0]
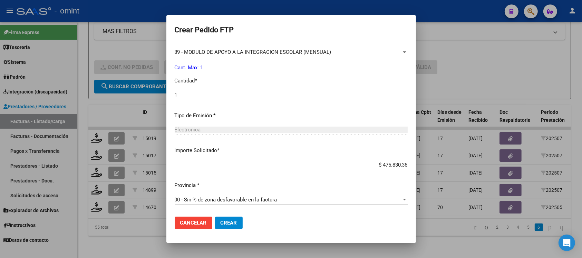
click at [227, 223] on span "Crear" at bounding box center [229, 223] width 17 height 6
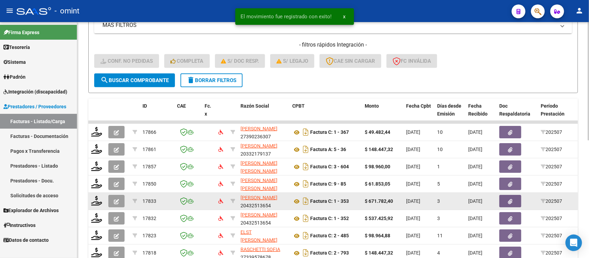
scroll to position [237, 0]
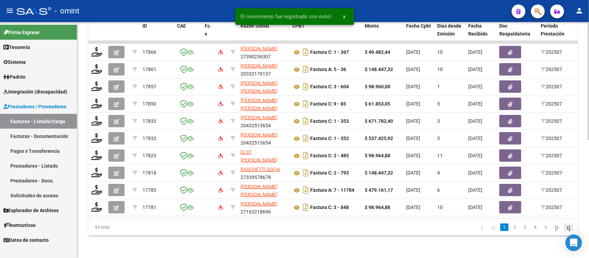
click at [566, 226] on icon "go to last page" at bounding box center [569, 227] width 6 height 8
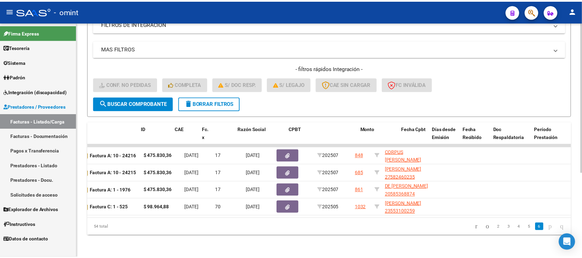
scroll to position [0, 0]
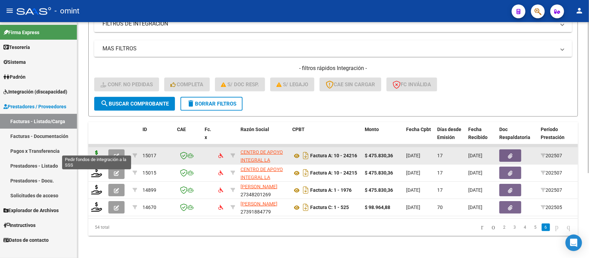
click at [98, 151] on icon at bounding box center [96, 156] width 11 height 10
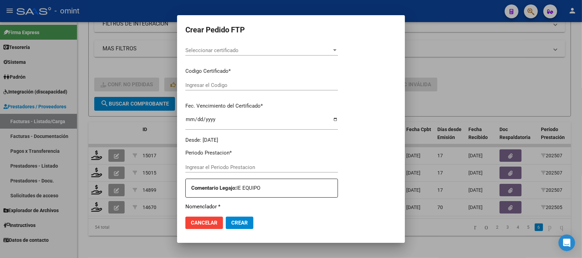
type input "202507"
type input "$ 475.830,36"
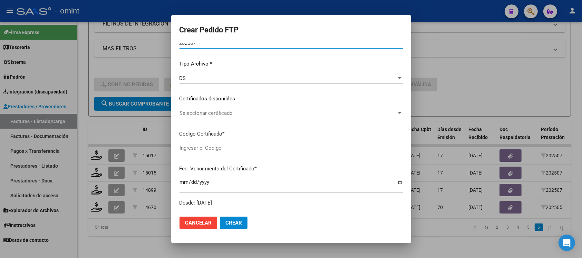
scroll to position [39, 0]
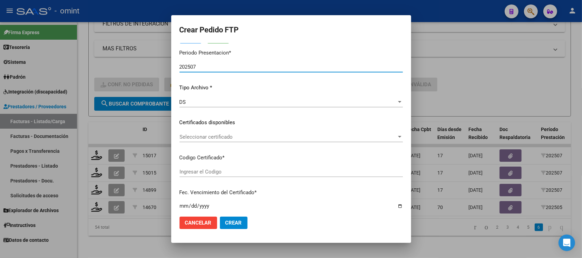
type input "9348226335"
type input "[DATE]"
click at [216, 131] on div "VER COMPROBANTE ARCA Padrón Afiliado: [PERSON_NAME] [PERSON_NAME] CUIL: 2757888…" at bounding box center [291, 118] width 223 height 226
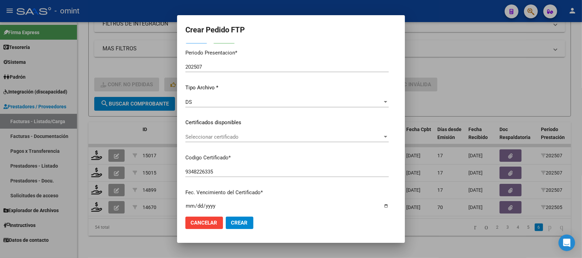
click at [223, 139] on span "Seleccionar certificado" at bounding box center [283, 137] width 197 height 6
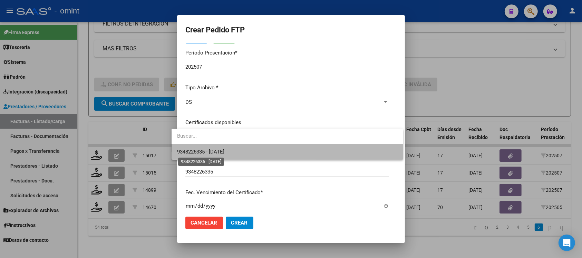
click at [224, 152] on span "9348226335 - [DATE]" at bounding box center [200, 152] width 47 height 6
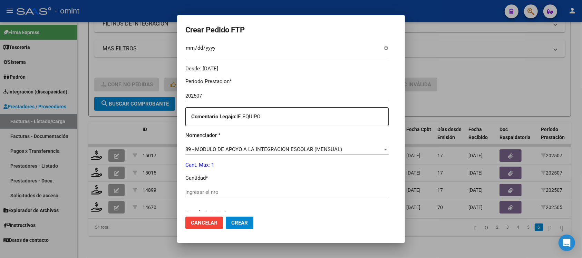
scroll to position [211, 0]
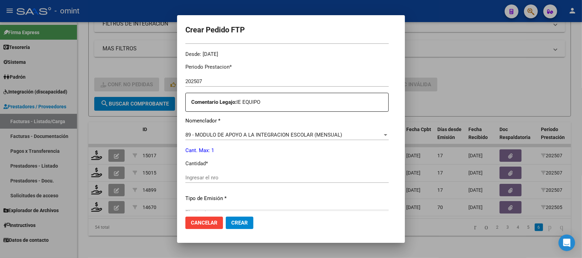
click at [211, 181] on div "Ingresar el nro" at bounding box center [286, 178] width 203 height 10
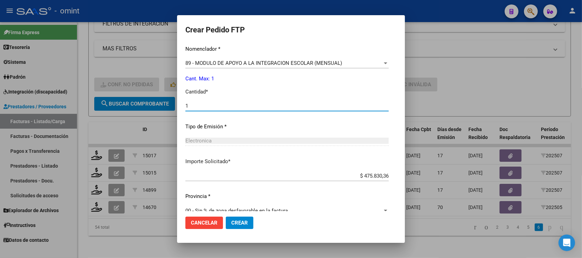
scroll to position [294, 0]
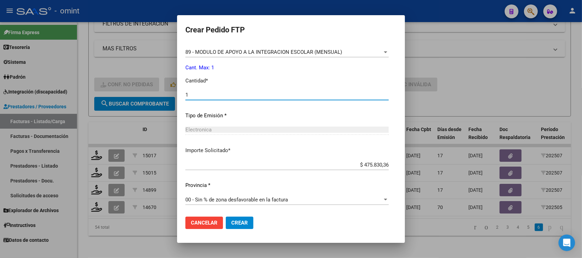
type input "1"
click at [231, 223] on span "Crear" at bounding box center [239, 223] width 17 height 6
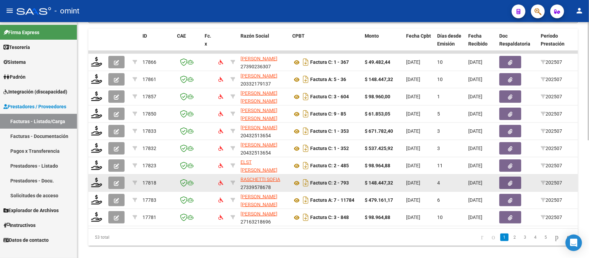
scroll to position [237, 0]
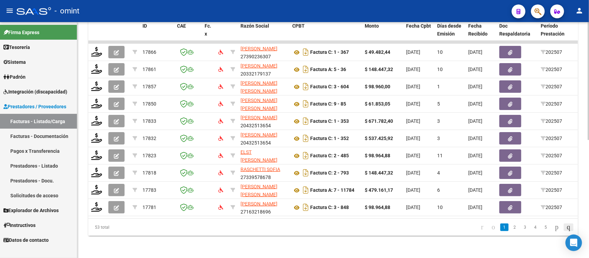
click at [566, 225] on icon "go to last page" at bounding box center [569, 227] width 6 height 8
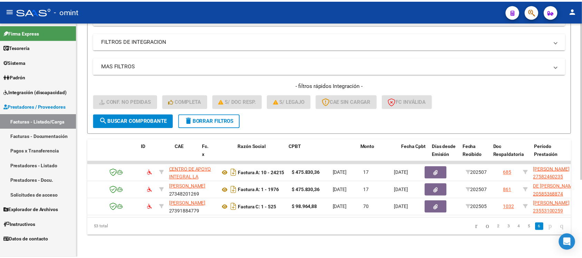
scroll to position [0, 0]
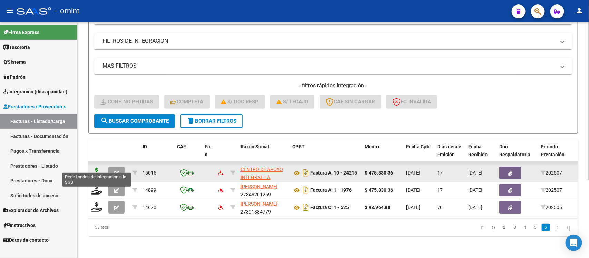
click at [97, 168] on icon at bounding box center [96, 173] width 11 height 10
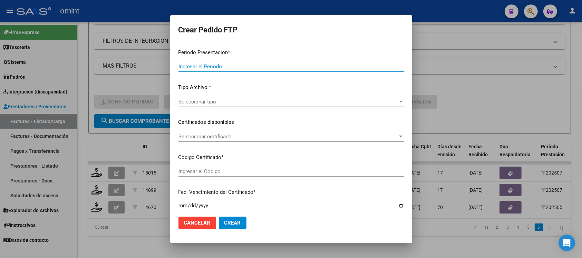
type input "202507"
type input "$ 475.830,36"
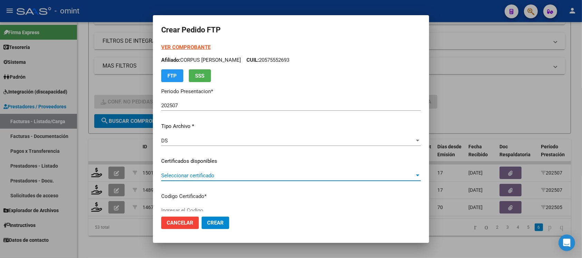
type input "2001914480"
type input "[DATE]"
click at [196, 176] on span "Seleccionar certificado" at bounding box center [287, 176] width 253 height 6
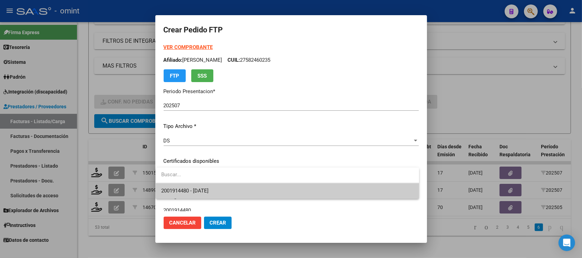
click at [211, 185] on span "2001914480 - [DATE]" at bounding box center [287, 191] width 252 height 16
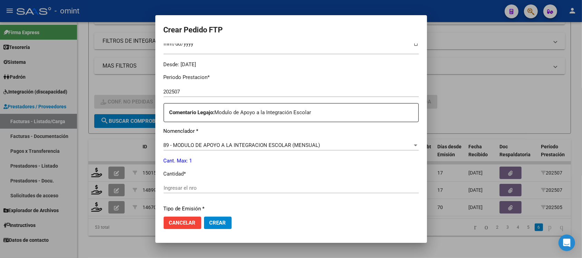
scroll to position [216, 0]
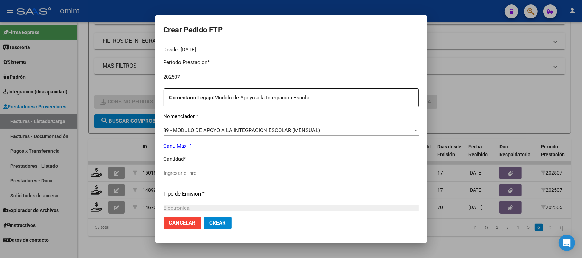
click at [185, 174] on input "Ingresar el nro" at bounding box center [291, 173] width 255 height 6
type input "1"
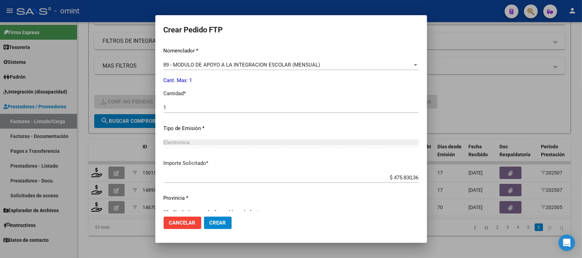
scroll to position [294, 0]
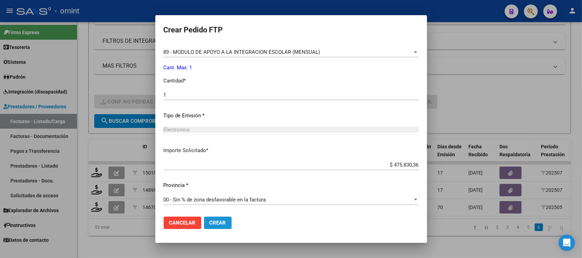
click at [215, 228] on button "Crear" at bounding box center [218, 223] width 28 height 12
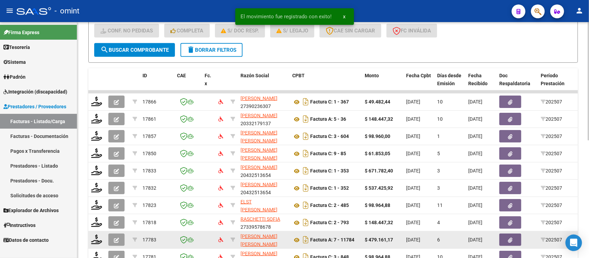
scroll to position [237, 0]
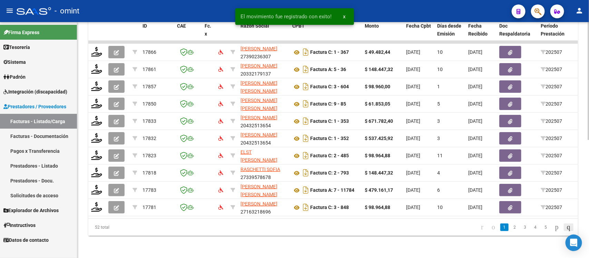
click at [572, 227] on link "go to last page" at bounding box center [569, 228] width 10 height 8
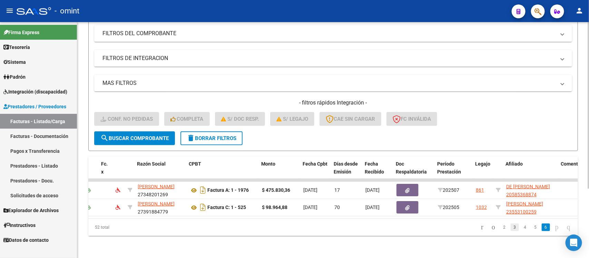
scroll to position [0, 104]
click at [532, 230] on link "5" at bounding box center [536, 228] width 8 height 8
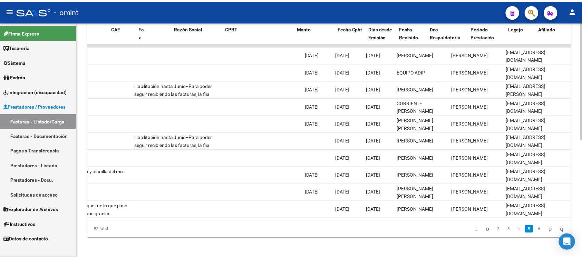
scroll to position [0, 0]
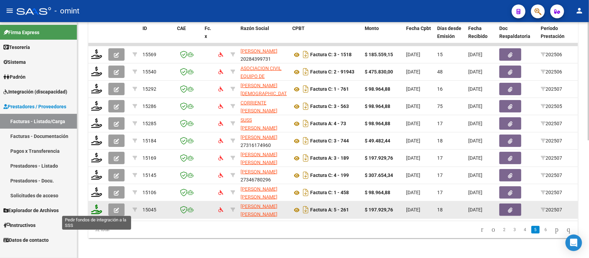
click at [94, 206] on icon at bounding box center [96, 210] width 11 height 10
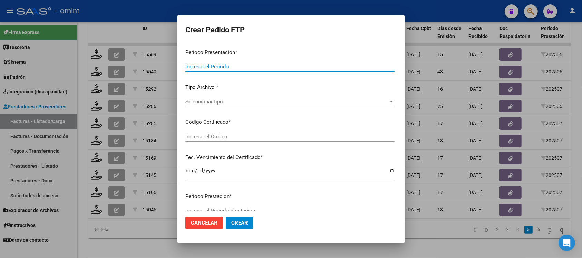
type input "202507"
type input "$ 197.929,76"
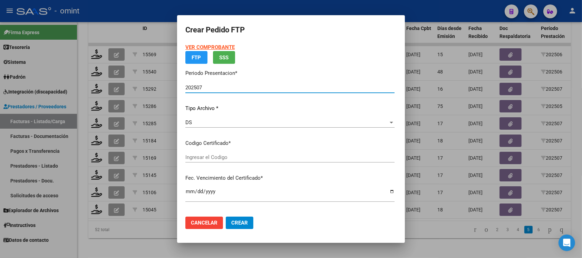
type input "5406756576"
type input "[DATE]"
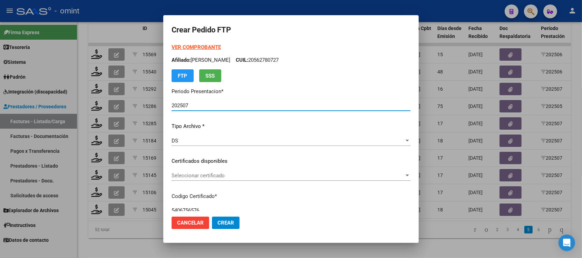
click at [205, 176] on span "Seleccionar certificado" at bounding box center [288, 176] width 233 height 6
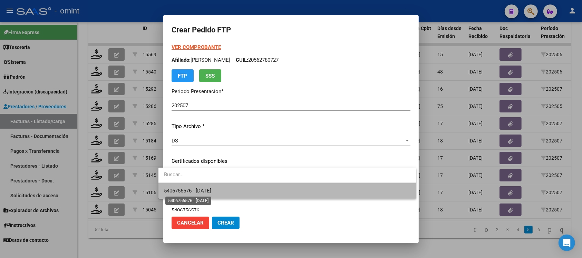
drag, startPoint x: 218, startPoint y: 188, endPoint x: 238, endPoint y: 168, distance: 28.3
click at [211, 189] on span "5406756576 - [DATE]" at bounding box center [187, 191] width 47 height 6
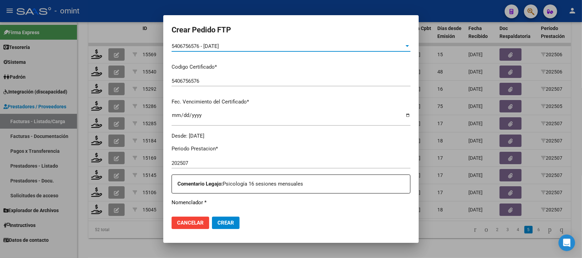
scroll to position [216, 0]
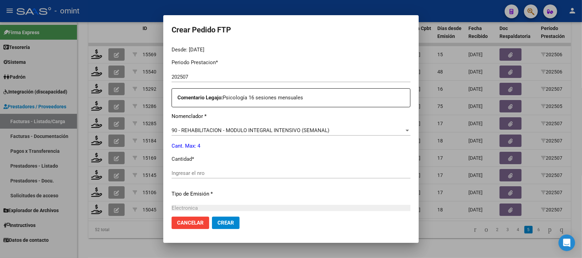
click at [197, 176] on div "Ingresar el nro" at bounding box center [291, 173] width 239 height 10
type input "4"
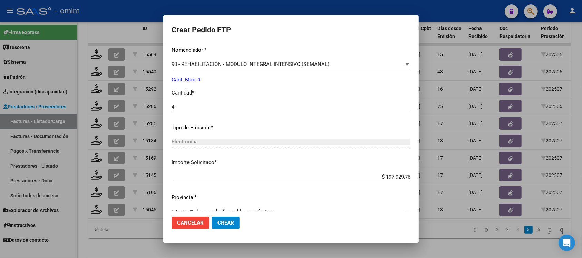
scroll to position [294, 0]
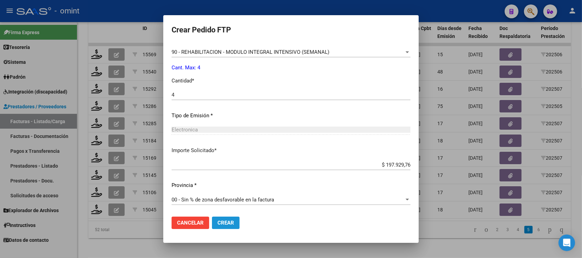
click at [228, 225] on button "Crear" at bounding box center [226, 223] width 28 height 12
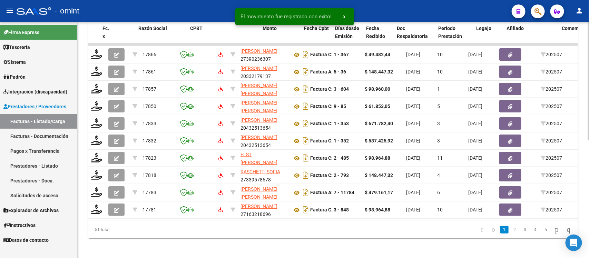
scroll to position [0, 615]
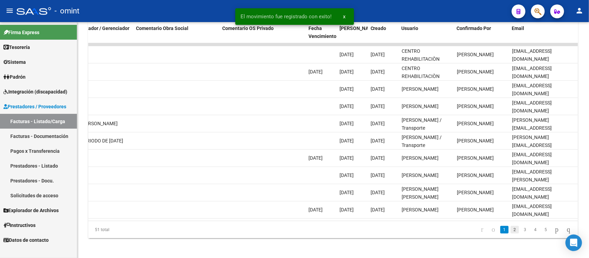
click at [511, 234] on link "2" at bounding box center [515, 230] width 8 height 8
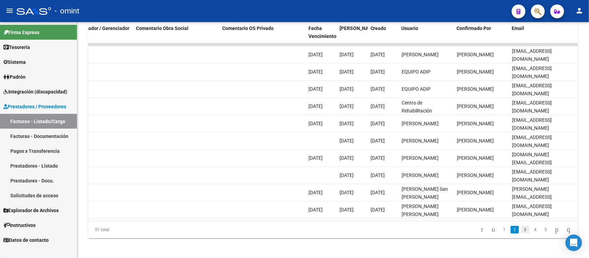
click at [521, 234] on link "3" at bounding box center [525, 230] width 8 height 8
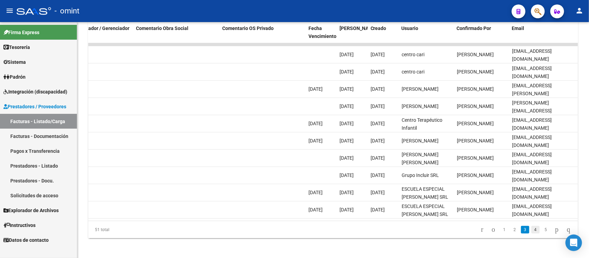
click at [532, 232] on link "4" at bounding box center [536, 230] width 8 height 8
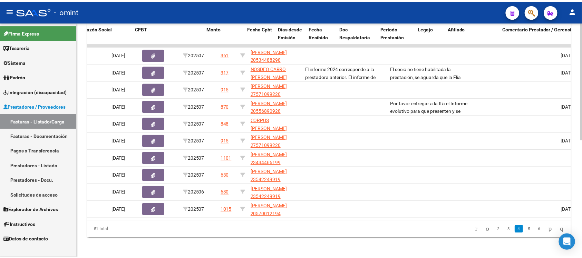
scroll to position [0, 0]
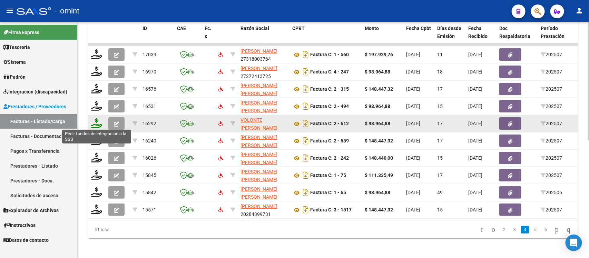
click at [95, 123] on icon at bounding box center [96, 123] width 11 height 10
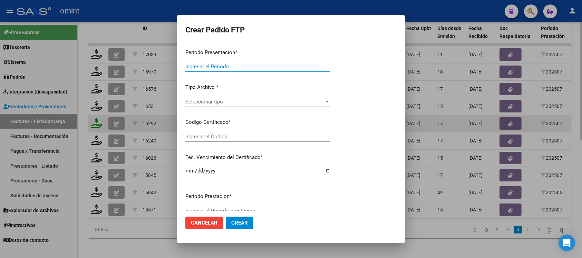
type input "202507"
type input "$ 98.964,88"
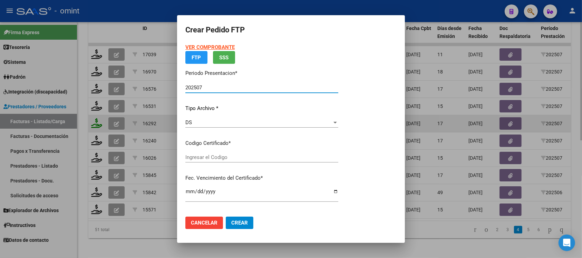
type input "9348226335"
type input "[DATE]"
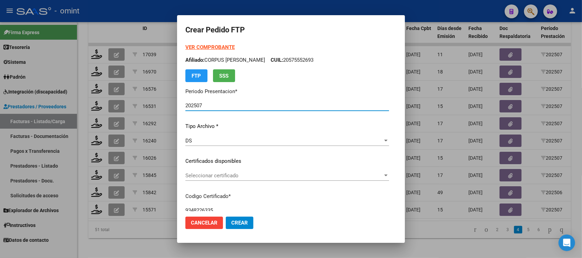
click at [257, 177] on span "Seleccionar certificado" at bounding box center [284, 176] width 198 height 6
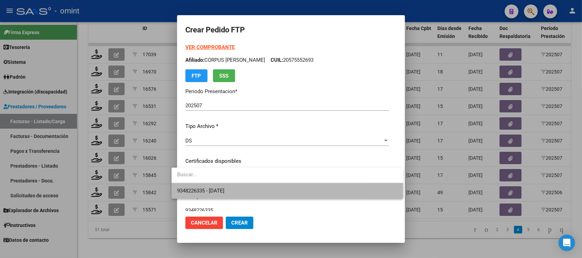
click at [254, 187] on span "9348226335 - [DATE]" at bounding box center [287, 191] width 221 height 16
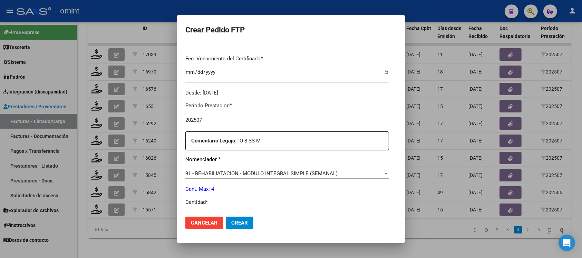
scroll to position [216, 0]
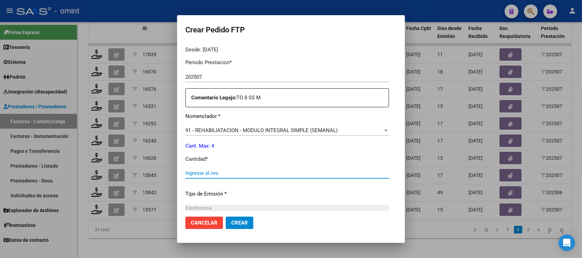
click at [218, 175] on input "Ingresar el nro" at bounding box center [287, 173] width 204 height 6
type input "4"
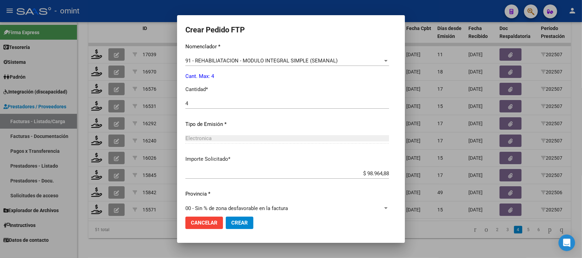
scroll to position [294, 0]
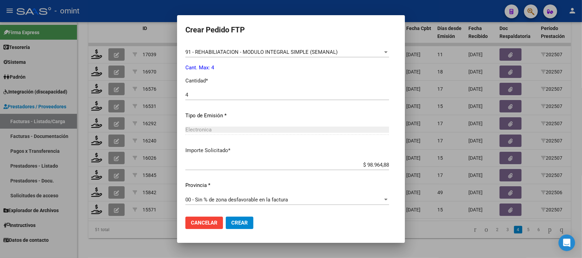
click at [232, 220] on span "Crear" at bounding box center [239, 223] width 17 height 6
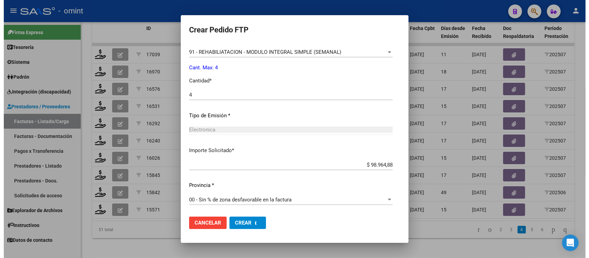
scroll to position [0, 0]
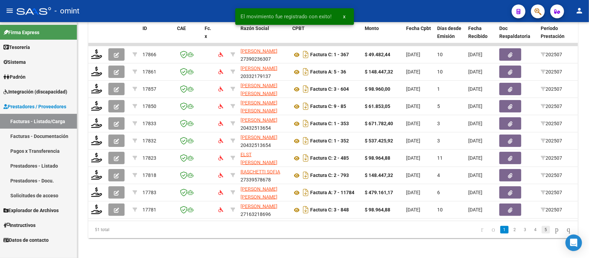
click at [542, 234] on link "5" at bounding box center [546, 230] width 8 height 8
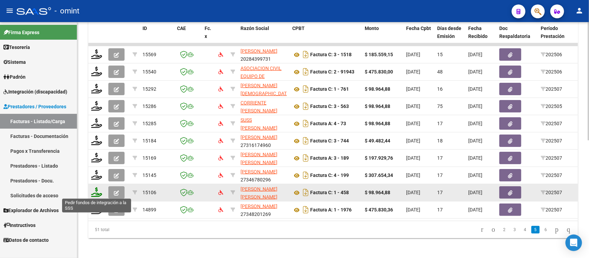
click at [99, 194] on icon at bounding box center [96, 192] width 11 height 10
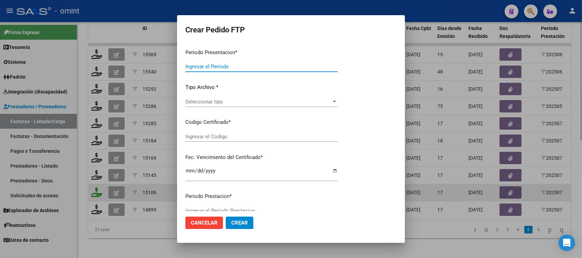
type input "202507"
type input "$ 98.964,88"
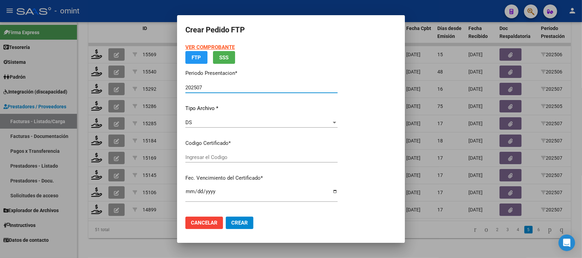
type input "1553666639"
type input "[DATE]"
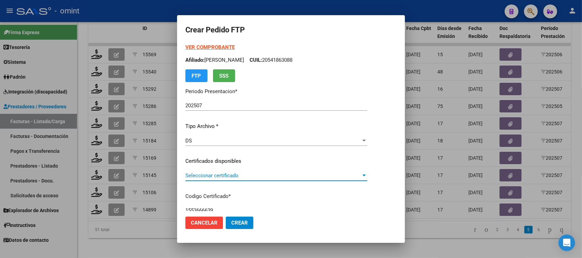
click at [216, 174] on span "Seleccionar certificado" at bounding box center [273, 176] width 176 height 6
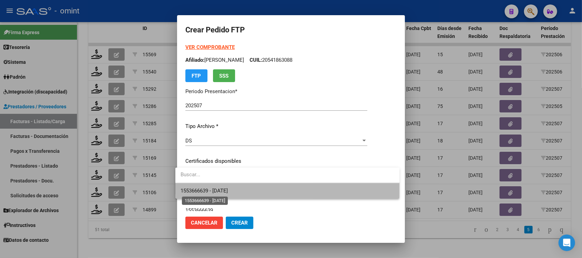
click at [225, 194] on span "1553666639 - [DATE]" at bounding box center [204, 191] width 47 height 6
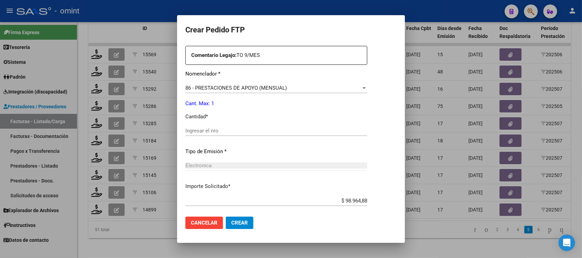
scroll to position [259, 0]
click at [196, 125] on div "Ingresar el nro" at bounding box center [276, 130] width 182 height 10
type input "1"
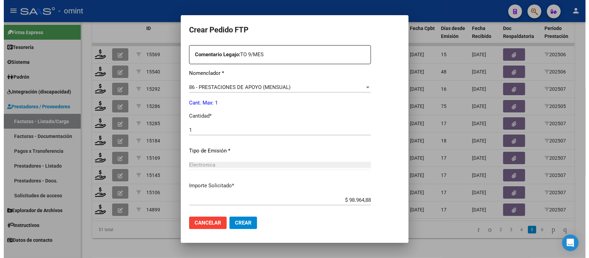
scroll to position [364, 0]
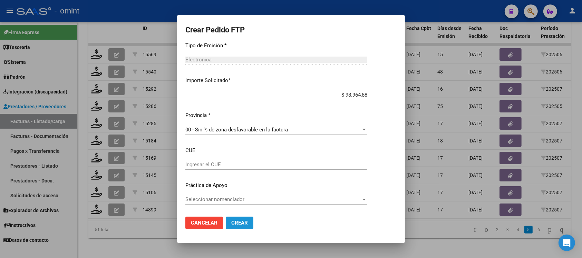
click at [231, 222] on span "Crear" at bounding box center [239, 223] width 17 height 6
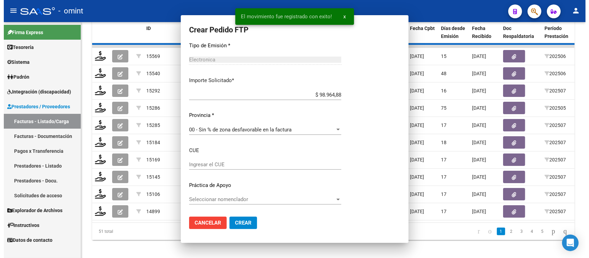
scroll to position [0, 0]
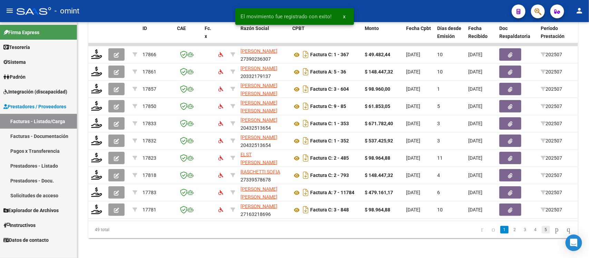
click at [542, 234] on link "5" at bounding box center [546, 230] width 8 height 8
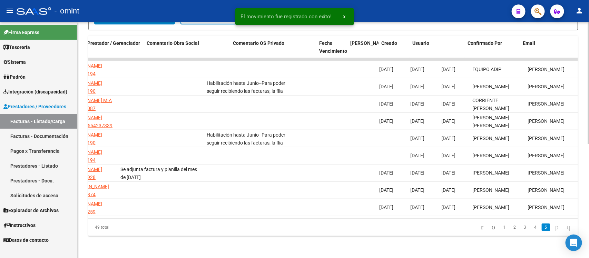
scroll to position [0, 615]
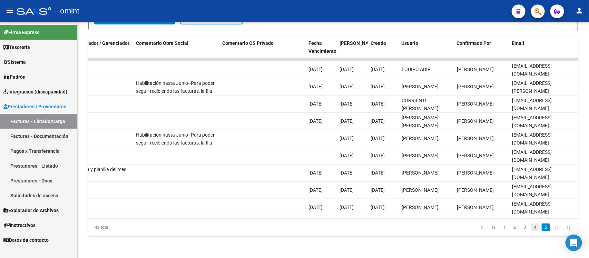
click at [532, 227] on link "4" at bounding box center [536, 228] width 8 height 8
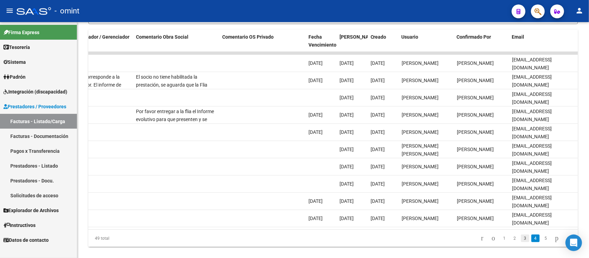
click at [521, 242] on link "3" at bounding box center [525, 239] width 8 height 8
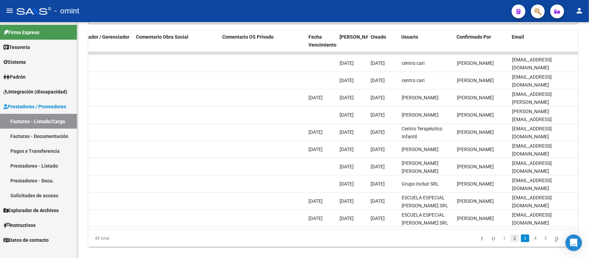
click at [511, 242] on link "2" at bounding box center [515, 239] width 8 height 8
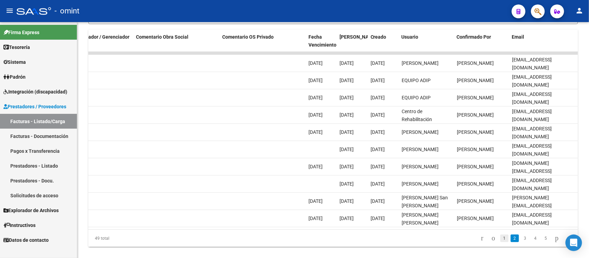
click at [501, 242] on link "1" at bounding box center [505, 239] width 8 height 8
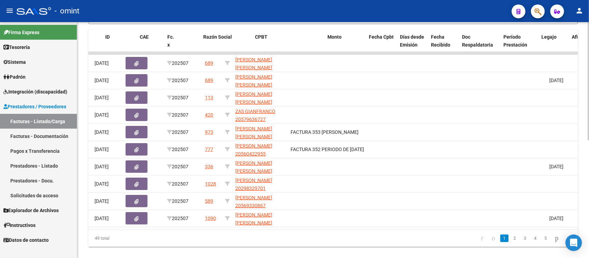
scroll to position [0, 0]
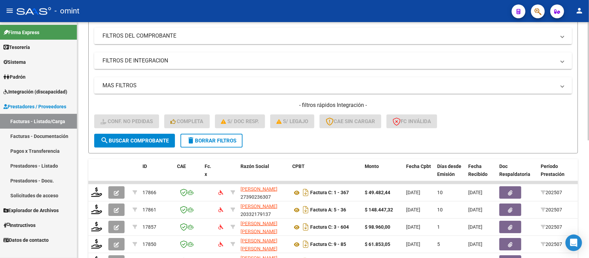
click at [215, 142] on span "delete Borrar Filtros" at bounding box center [212, 141] width 50 height 6
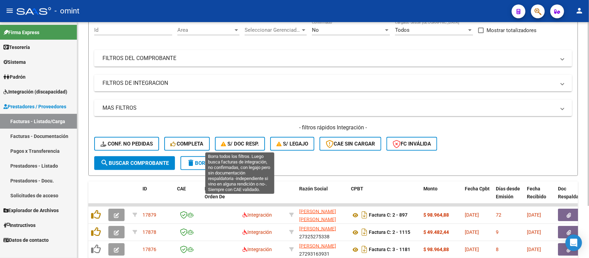
scroll to position [90, 0]
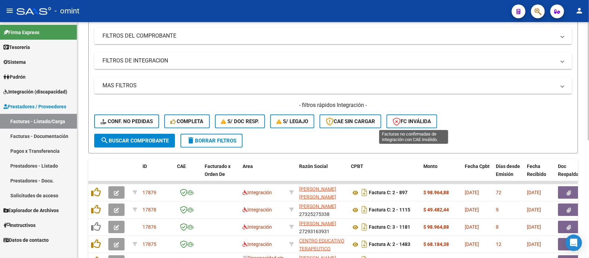
click at [418, 118] on span "FC Inválida" at bounding box center [412, 121] width 38 height 6
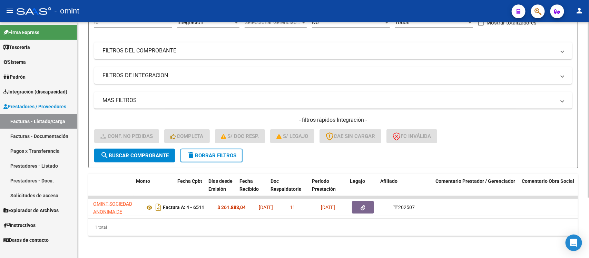
scroll to position [0, 0]
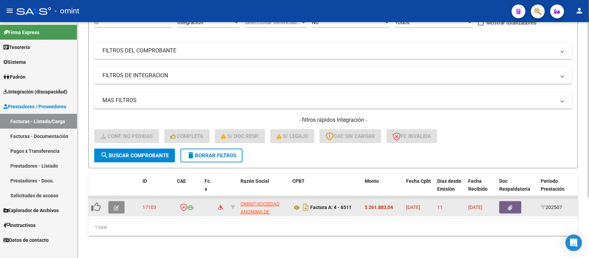
click at [118, 205] on icon "button" at bounding box center [116, 207] width 5 height 5
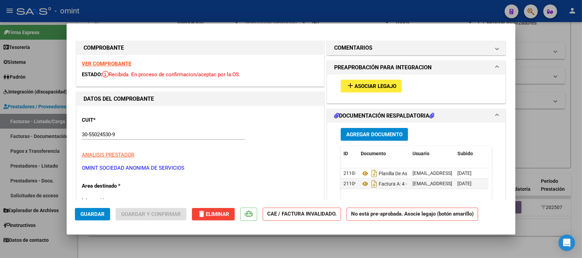
click at [126, 62] on strong "VER COMPROBANTE" at bounding box center [106, 64] width 49 height 6
click at [376, 85] on span "Asociar Legajo" at bounding box center [376, 86] width 42 height 6
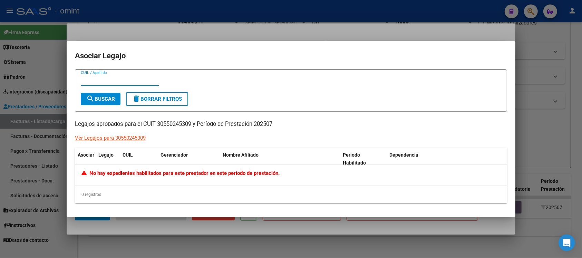
click at [287, 21] on div at bounding box center [291, 129] width 582 height 258
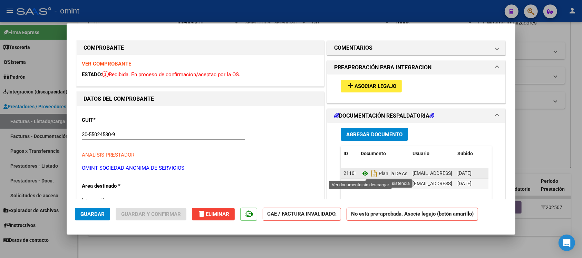
click at [361, 173] on icon at bounding box center [365, 174] width 9 height 8
click at [370, 177] on icon "Descargar documento" at bounding box center [374, 173] width 9 height 11
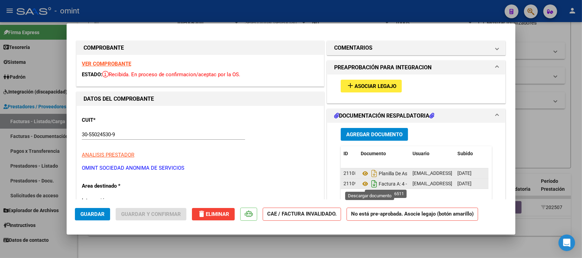
click at [370, 183] on icon "Descargar documento" at bounding box center [374, 184] width 9 height 11
click at [208, 212] on span "delete Eliminar" at bounding box center [214, 214] width 32 height 6
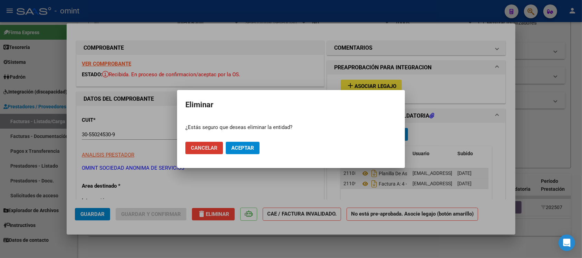
click at [234, 151] on button "Aceptar" at bounding box center [243, 148] width 34 height 12
type input "$ 0,00"
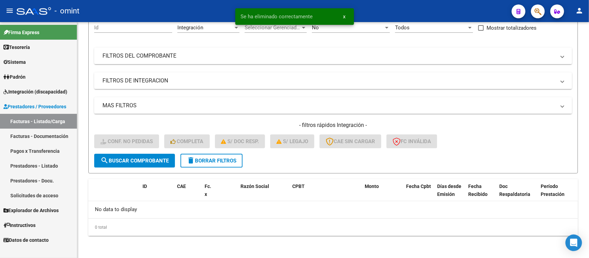
scroll to position [68, 0]
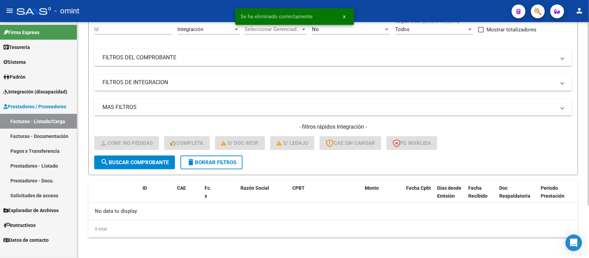
click at [222, 162] on span "delete Borrar Filtros" at bounding box center [212, 163] width 50 height 6
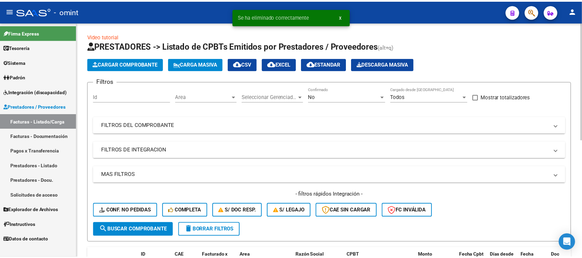
scroll to position [0, 0]
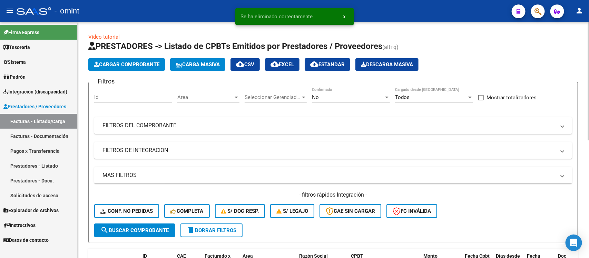
click at [137, 66] on span "Cargar Comprobante" at bounding box center [127, 64] width 66 height 6
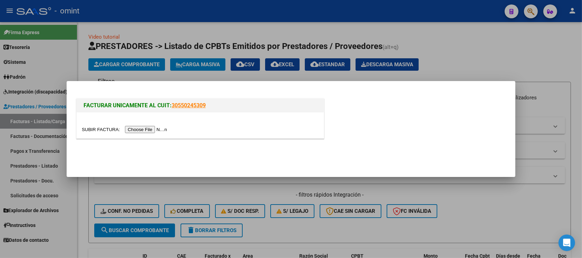
click at [157, 130] on input "file" at bounding box center [125, 129] width 87 height 7
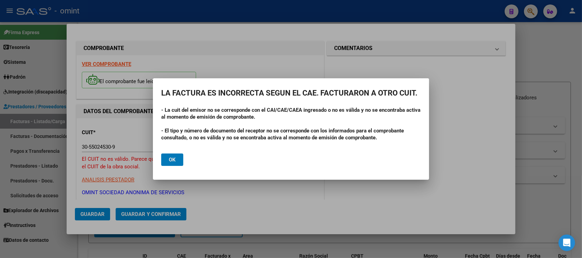
click at [170, 161] on span "Ok" at bounding box center [172, 160] width 7 height 6
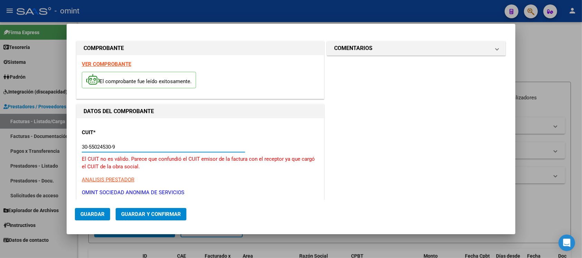
drag, startPoint x: 115, startPoint y: 144, endPoint x: 54, endPoint y: 135, distance: 61.7
click at [54, 135] on div "COMPROBANTE VER COMPROBANTE El comprobante fue leído exitosamente. DATOS DEL CO…" at bounding box center [291, 129] width 582 height 258
paste input "71413436-8"
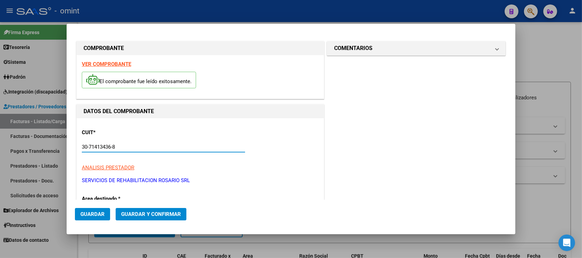
type input "30-71413436-8"
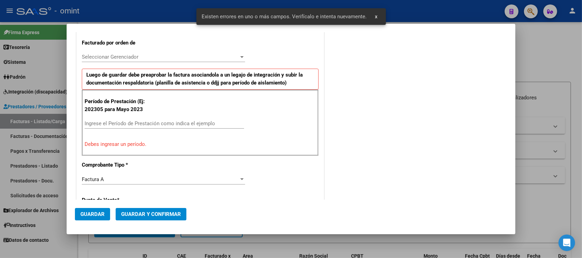
scroll to position [192, 0]
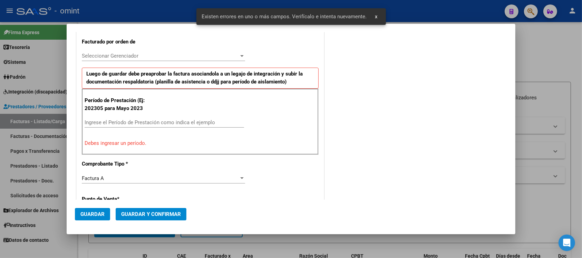
click at [133, 118] on div "Ingrese el Período de Prestación como indica el ejemplo" at bounding box center [165, 122] width 160 height 10
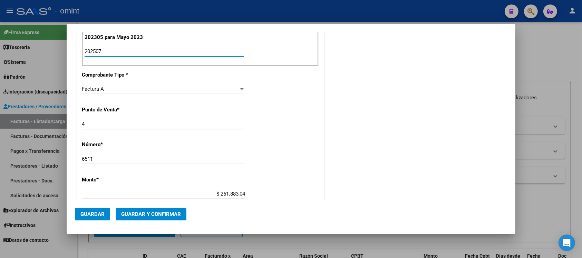
scroll to position [278, 0]
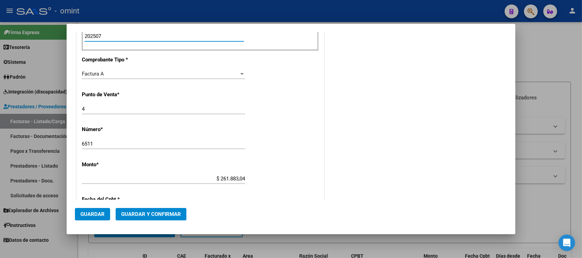
type input "202507"
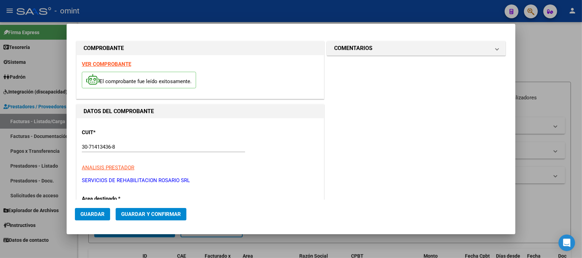
scroll to position [0, 0]
click at [100, 210] on button "Guardar" at bounding box center [92, 214] width 35 height 12
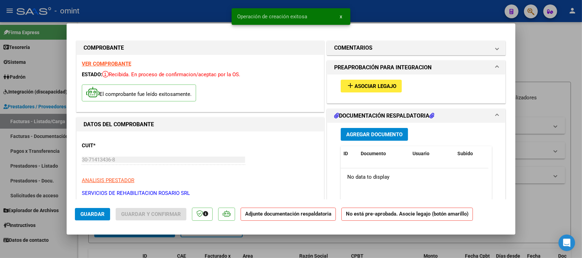
click at [381, 130] on button "Agregar Documento" at bounding box center [374, 134] width 67 height 13
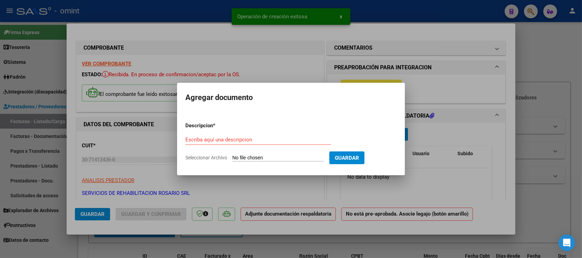
click at [246, 155] on input "Seleccionar Archivo" at bounding box center [277, 158] width 91 height 7
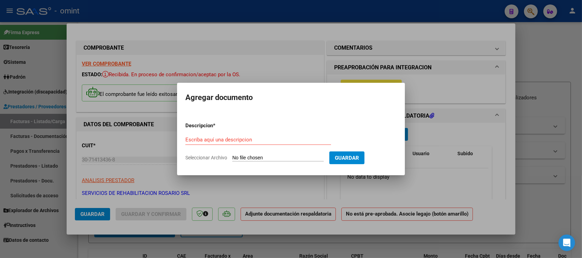
type input "C:\fakepath\30550245309-FACTURA_A-4-6511-ANEXO-PLANILLA DE ASISTENCIA .pdf"
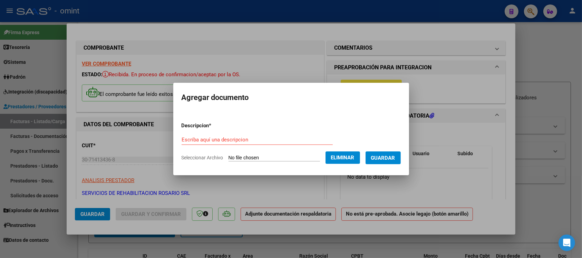
click at [227, 135] on div "Escriba aquí una descripcion" at bounding box center [257, 140] width 151 height 10
type input "PA"
click at [385, 152] on button "Guardar" at bounding box center [383, 158] width 35 height 13
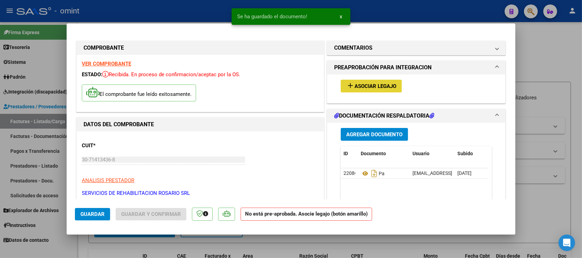
click at [381, 88] on span "Asociar Legajo" at bounding box center [376, 86] width 42 height 6
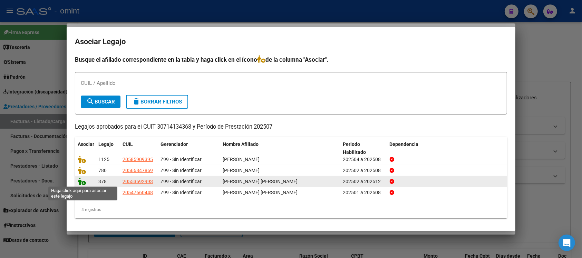
click at [81, 182] on icon at bounding box center [82, 182] width 8 height 8
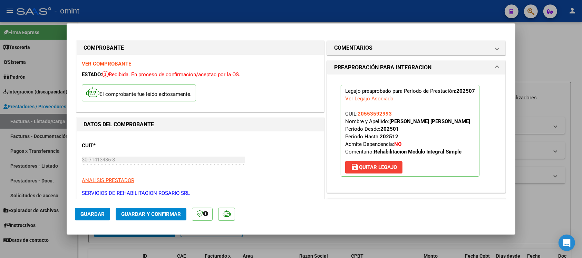
click at [118, 62] on strong "VER COMPROBANTE" at bounding box center [106, 64] width 49 height 6
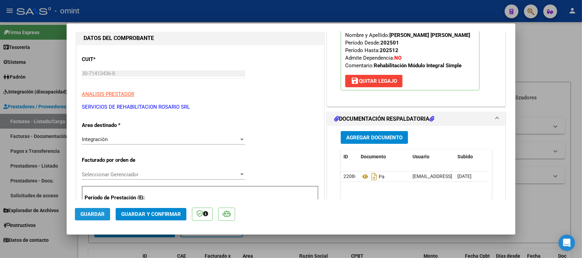
click at [95, 210] on button "Guardar" at bounding box center [92, 214] width 35 height 12
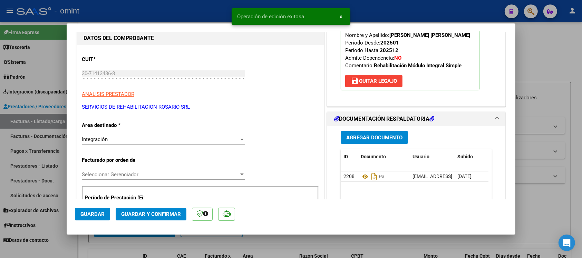
click at [155, 12] on div at bounding box center [291, 129] width 582 height 258
type input "$ 0,00"
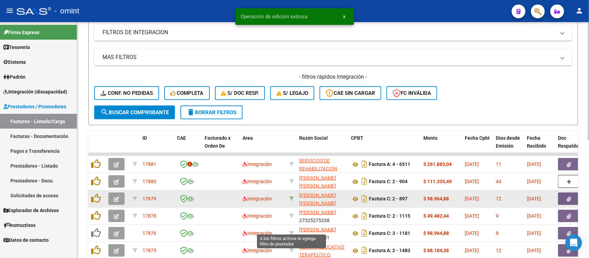
scroll to position [129, 0]
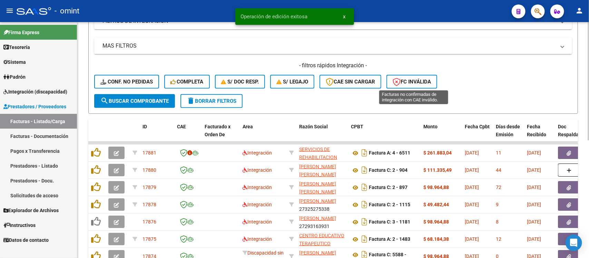
click at [413, 79] on span "FC Inválida" at bounding box center [412, 82] width 38 height 6
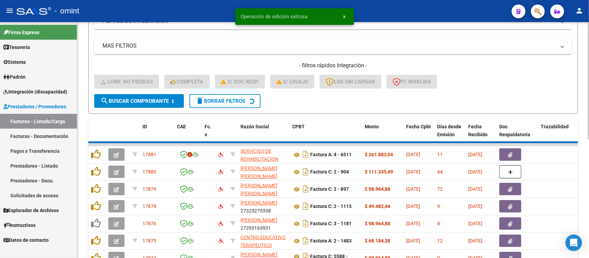
scroll to position [68, 0]
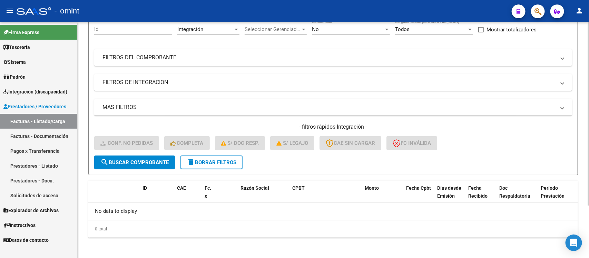
click at [219, 160] on span "delete Borrar Filtros" at bounding box center [212, 163] width 50 height 6
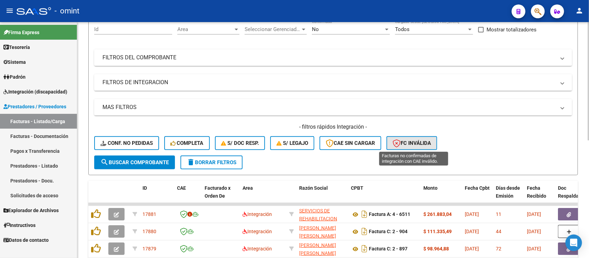
click at [407, 144] on span "FC Inválida" at bounding box center [412, 143] width 38 height 6
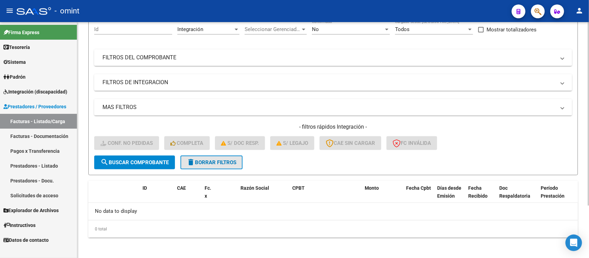
click at [215, 162] on span "delete Borrar Filtros" at bounding box center [212, 163] width 50 height 6
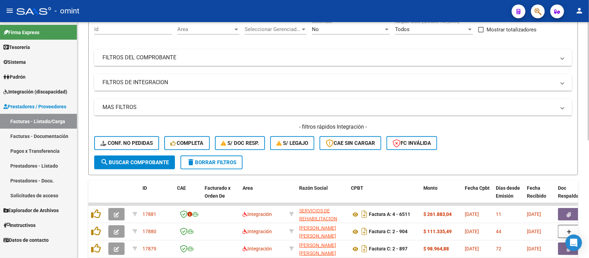
click at [352, 156] on form "Filtros Id Area Area Seleccionar Gerenciador Seleccionar Gerenciador No Confirm…" at bounding box center [333, 95] width 490 height 162
click at [352, 140] on span "CAE SIN CARGAR" at bounding box center [350, 143] width 49 height 6
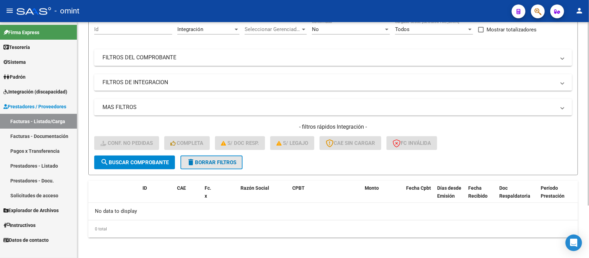
click at [223, 161] on span "delete Borrar Filtros" at bounding box center [212, 163] width 50 height 6
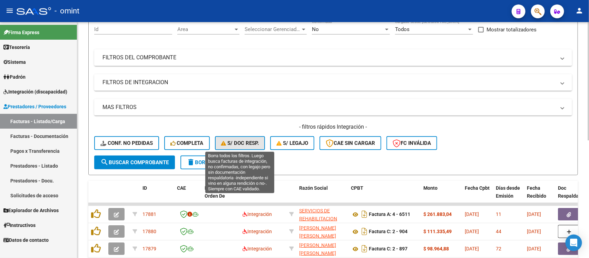
click at [246, 142] on span "S/ Doc Resp." at bounding box center [240, 143] width 38 height 6
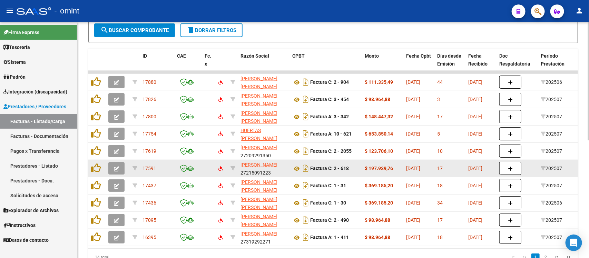
scroll to position [150, 0]
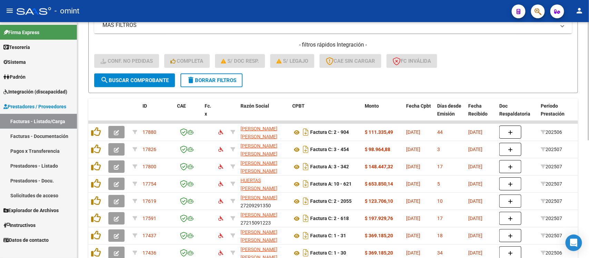
click at [199, 79] on span "delete Borrar Filtros" at bounding box center [212, 80] width 50 height 6
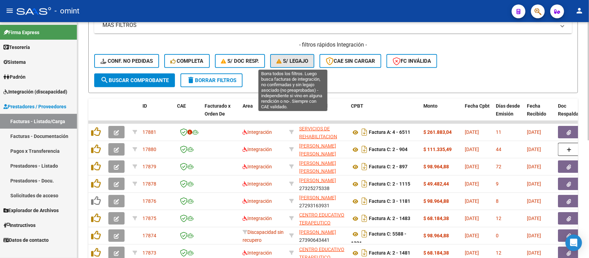
click at [284, 62] on span "S/ legajo" at bounding box center [293, 61] width 32 height 6
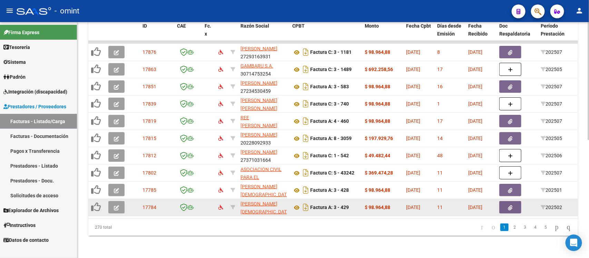
scroll to position [237, 0]
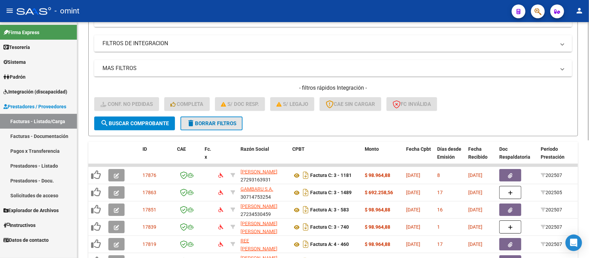
click at [239, 123] on button "delete Borrar Filtros" at bounding box center [212, 124] width 62 height 14
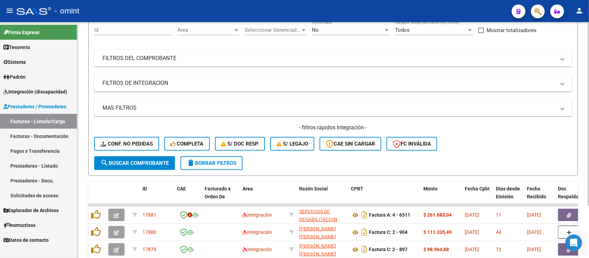
scroll to position [107, 0]
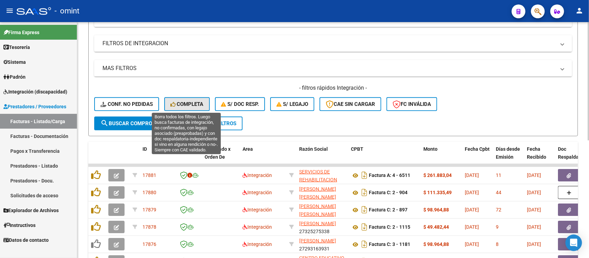
click at [198, 101] on span "Completa" at bounding box center [187, 104] width 33 height 6
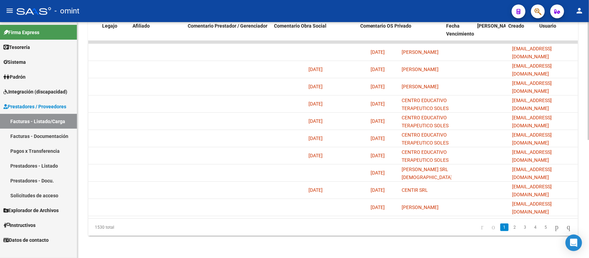
scroll to position [0, 0]
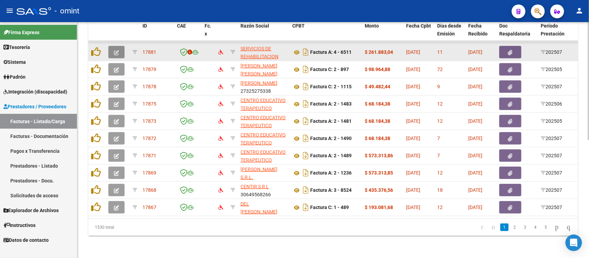
click at [115, 50] on icon "button" at bounding box center [116, 52] width 5 height 5
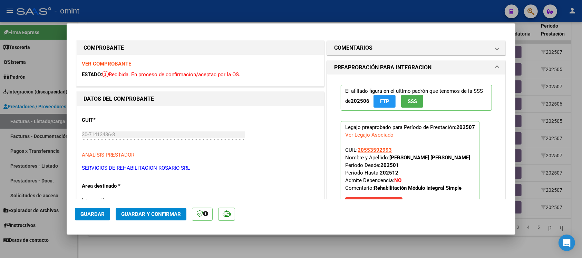
click at [183, 9] on div at bounding box center [291, 129] width 582 height 258
type input "$ 0,00"
